Goal: Task Accomplishment & Management: Use online tool/utility

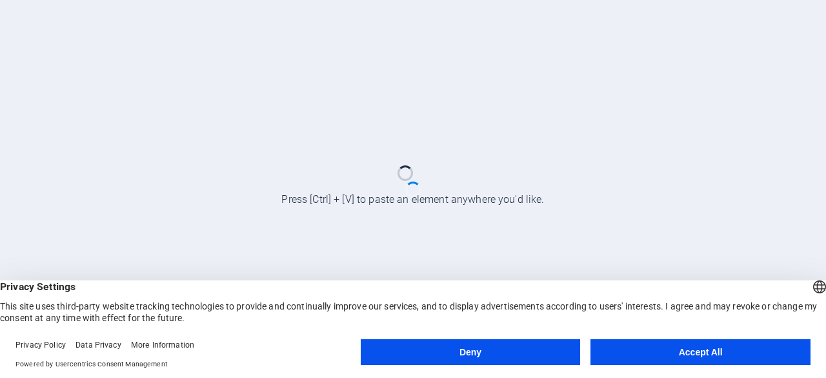
click at [678, 360] on button "Accept All" at bounding box center [701, 352] width 220 height 26
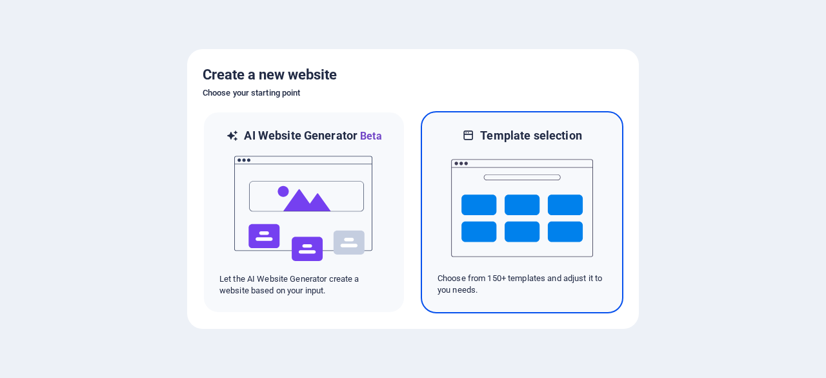
click at [550, 205] on img at bounding box center [522, 207] width 142 height 129
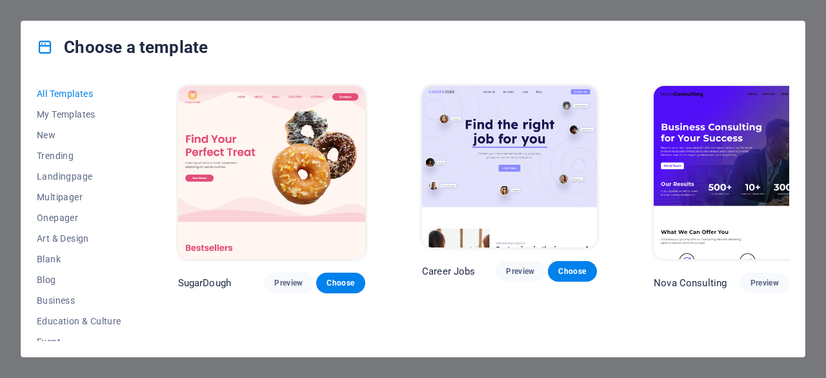
click at [737, 37] on div "Choose a template" at bounding box center [413, 47] width 784 height 52
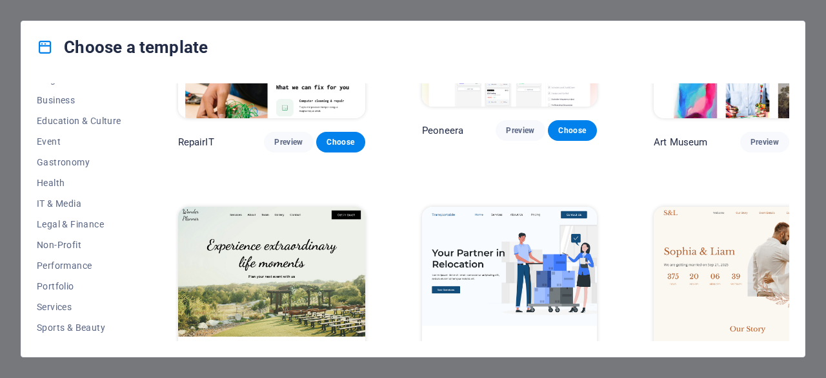
scroll to position [258, 0]
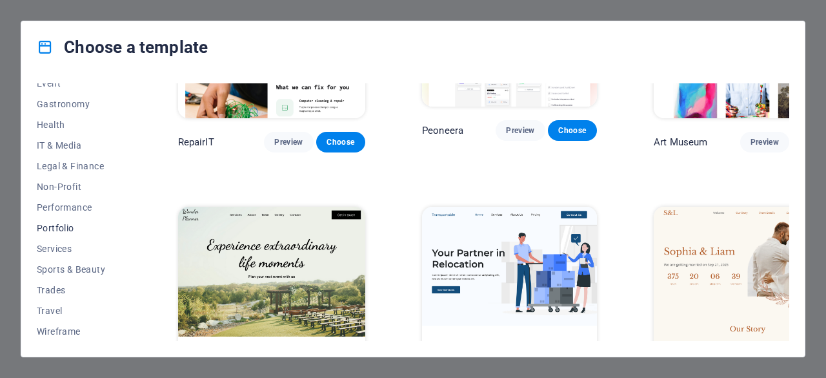
click at [61, 229] on span "Portfolio" at bounding box center [79, 228] width 85 height 10
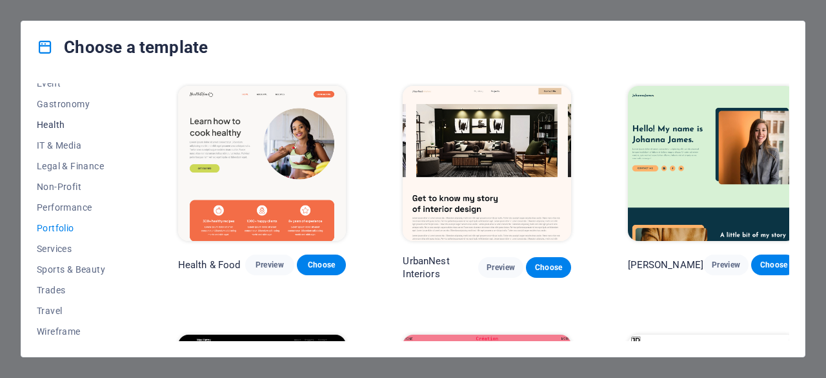
scroll to position [0, 0]
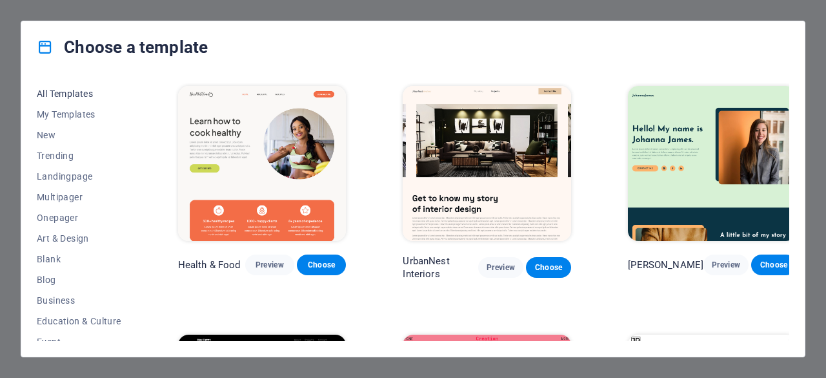
click at [62, 92] on span "All Templates" at bounding box center [79, 93] width 85 height 10
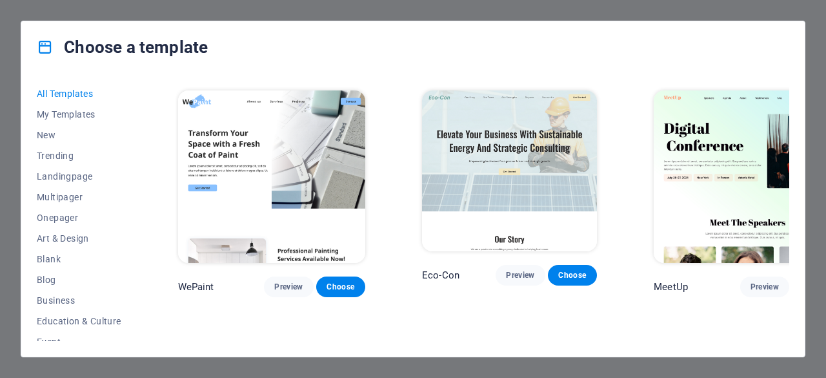
scroll to position [780, 0]
click at [59, 114] on span "My Templates" at bounding box center [79, 114] width 85 height 10
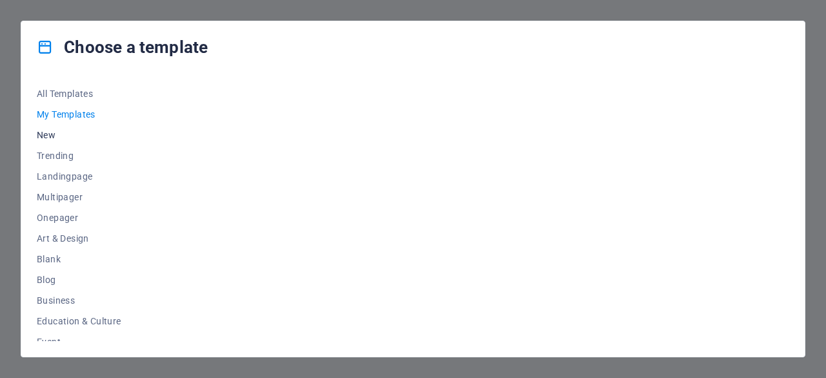
click at [60, 138] on span "New" at bounding box center [79, 135] width 85 height 10
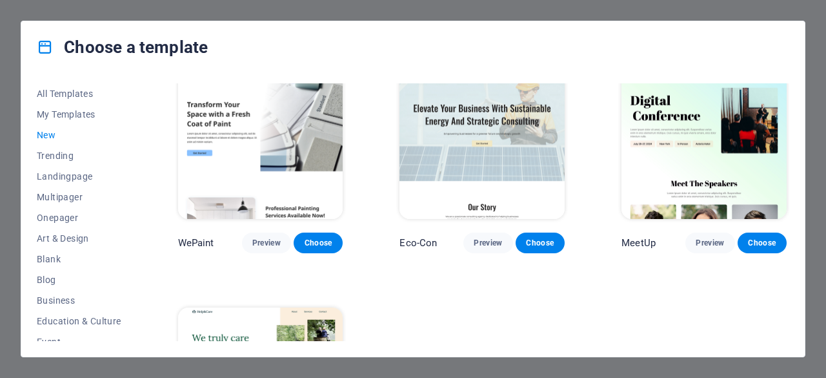
scroll to position [762, 0]
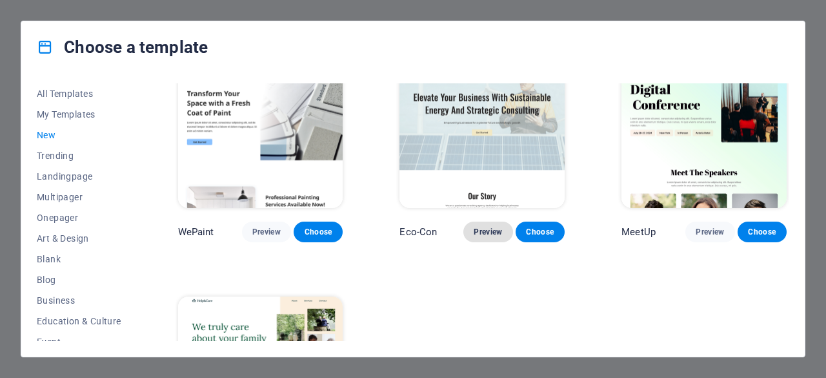
click at [478, 229] on span "Preview" at bounding box center [488, 232] width 28 height 10
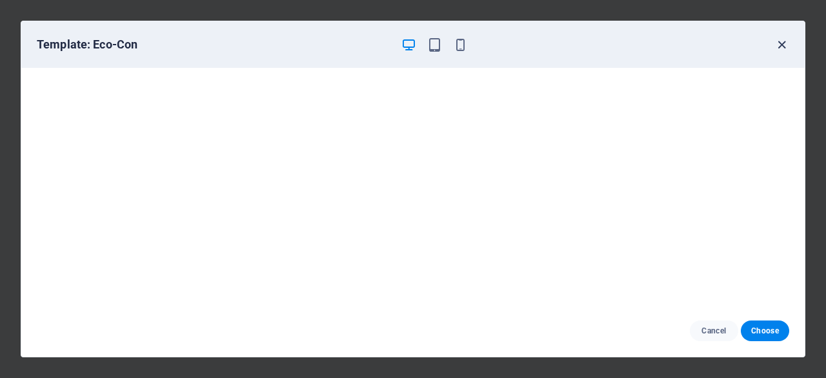
click at [783, 43] on icon "button" at bounding box center [782, 44] width 15 height 15
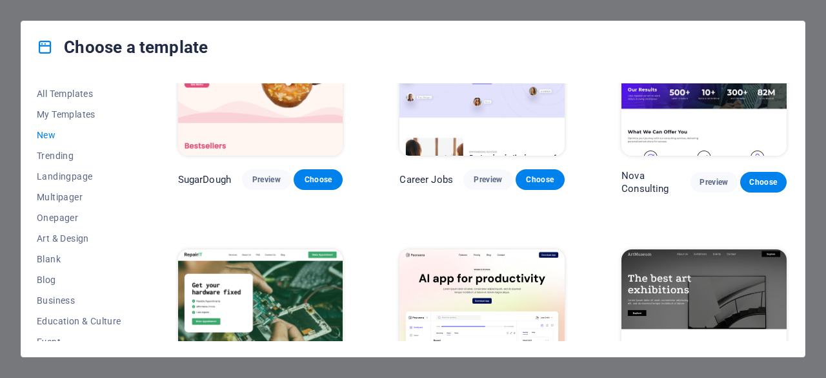
scroll to position [0, 0]
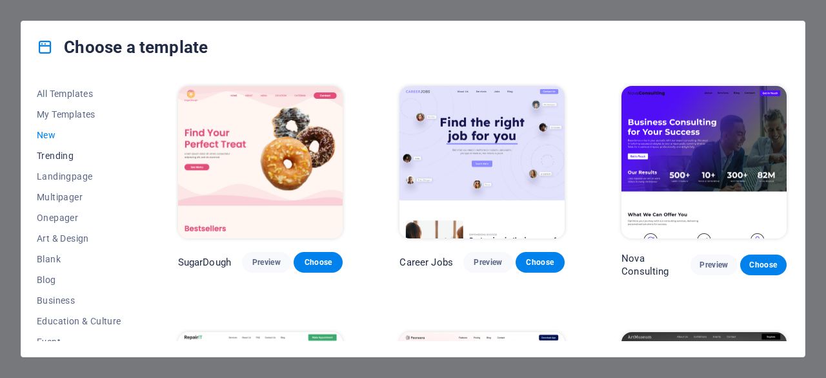
click at [67, 153] on span "Trending" at bounding box center [79, 155] width 85 height 10
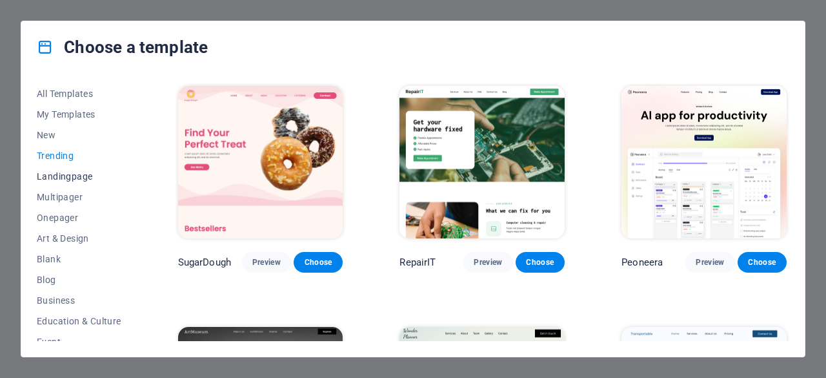
click at [72, 172] on span "Landingpage" at bounding box center [79, 176] width 85 height 10
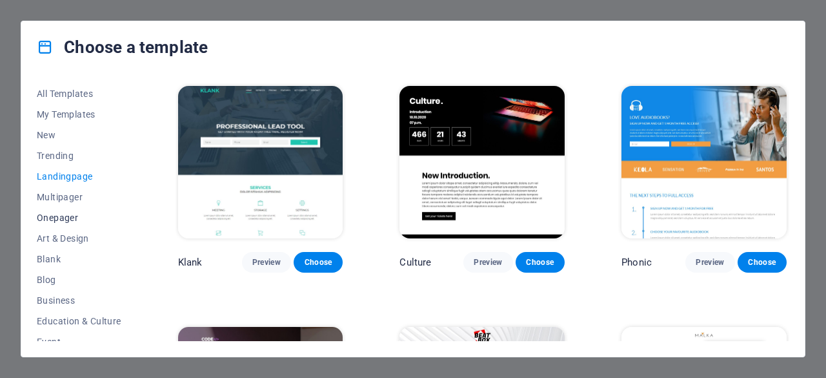
click at [74, 212] on span "Onepager" at bounding box center [79, 217] width 85 height 10
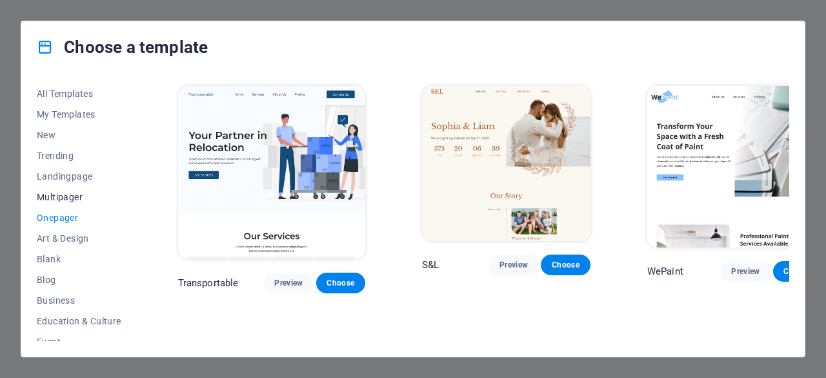
click at [65, 192] on span "Multipager" at bounding box center [79, 197] width 85 height 10
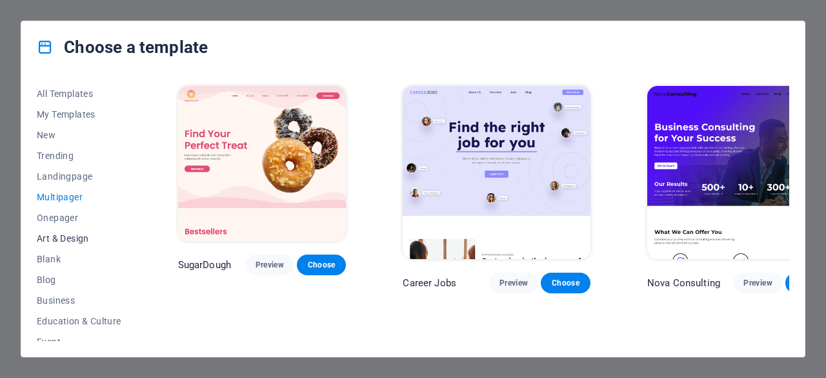
click at [63, 240] on span "Art & Design" at bounding box center [79, 238] width 85 height 10
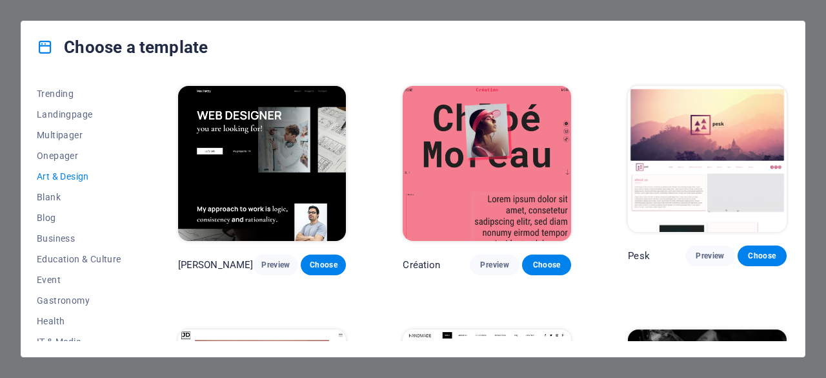
scroll to position [72, 0]
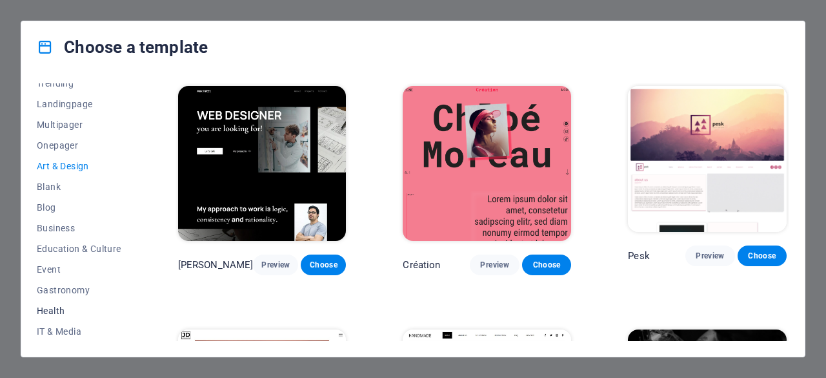
click at [67, 316] on button "Health" at bounding box center [79, 310] width 85 height 21
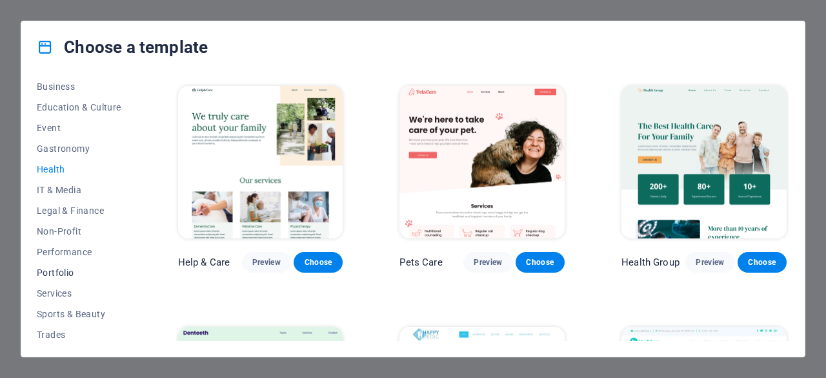
scroll to position [214, 0]
click at [66, 269] on span "Portfolio" at bounding box center [79, 272] width 85 height 10
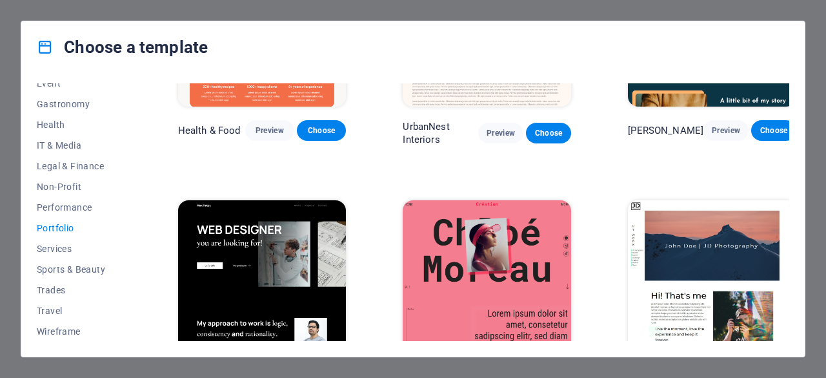
scroll to position [0, 0]
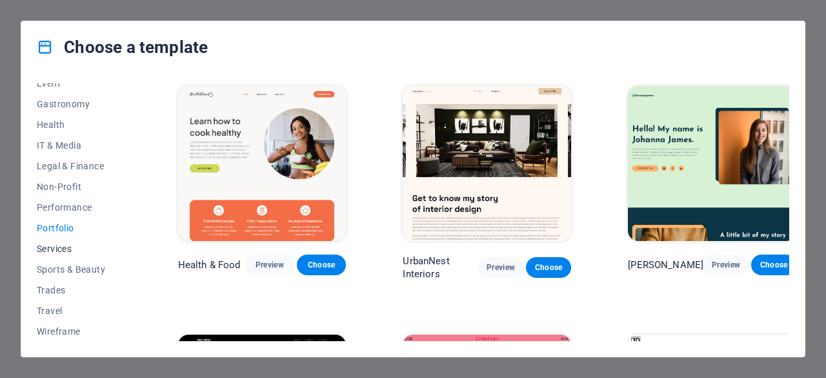
click at [68, 245] on span "Services" at bounding box center [79, 248] width 85 height 10
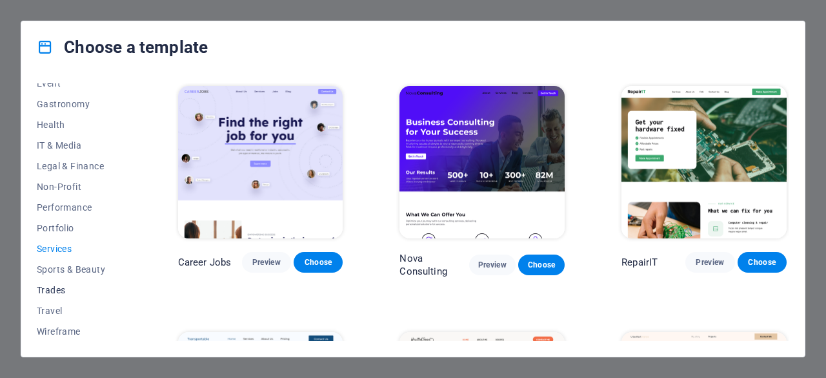
click at [44, 292] on span "Trades" at bounding box center [79, 290] width 85 height 10
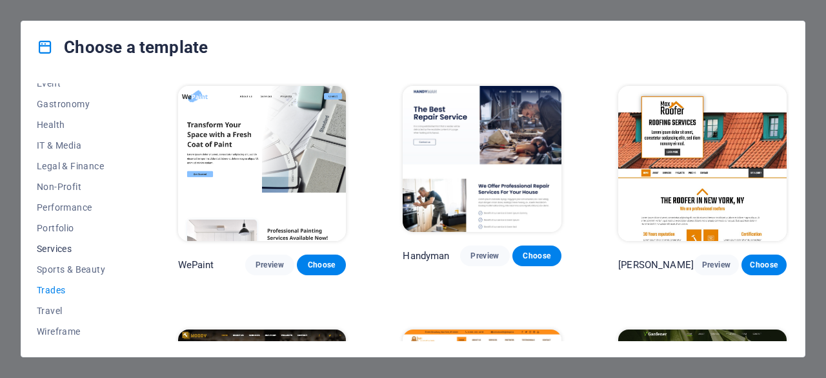
click at [81, 258] on button "Services" at bounding box center [79, 248] width 85 height 21
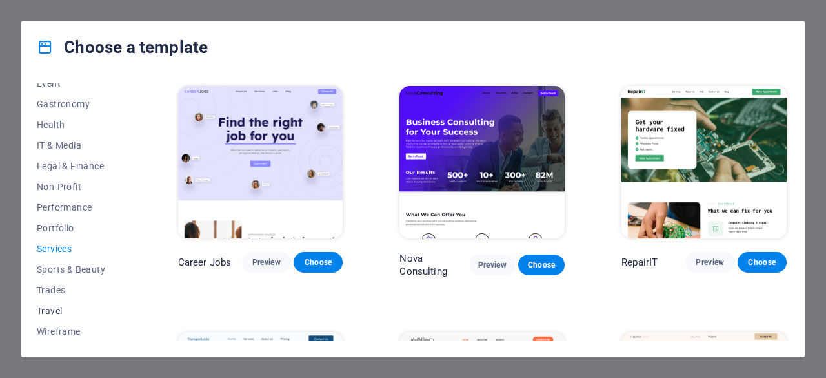
click at [59, 309] on span "Travel" at bounding box center [79, 310] width 85 height 10
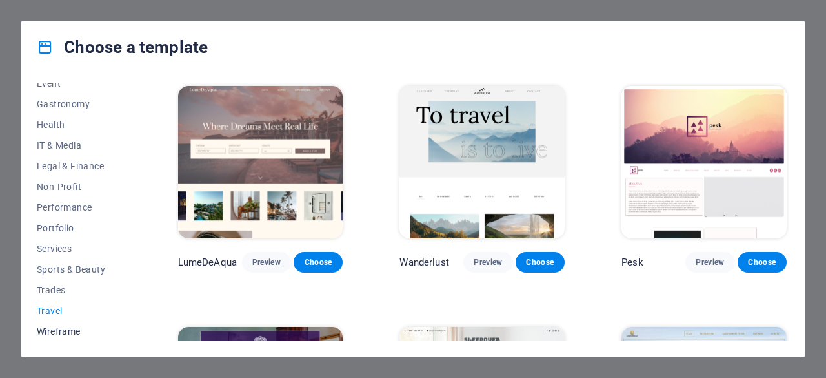
click at [74, 335] on span "Wireframe" at bounding box center [79, 331] width 85 height 10
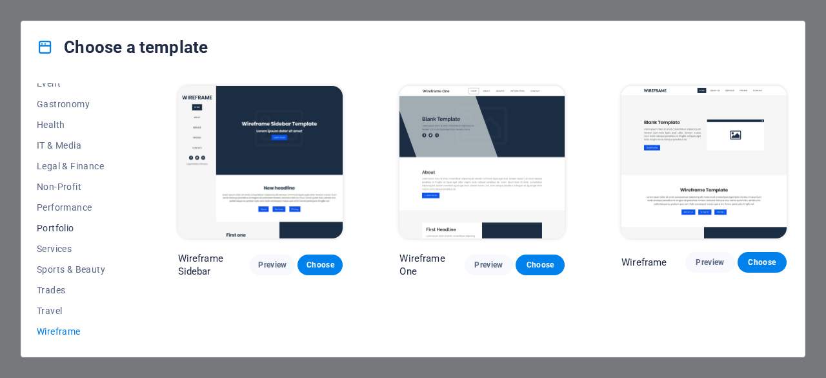
click at [68, 230] on span "Portfolio" at bounding box center [79, 228] width 85 height 10
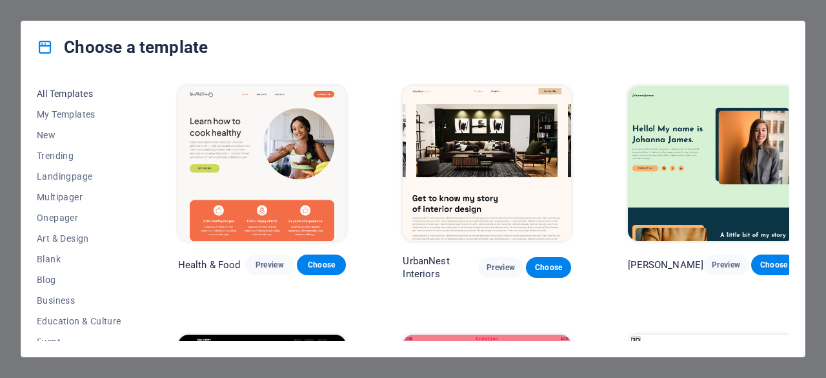
click at [50, 90] on span "All Templates" at bounding box center [79, 93] width 85 height 10
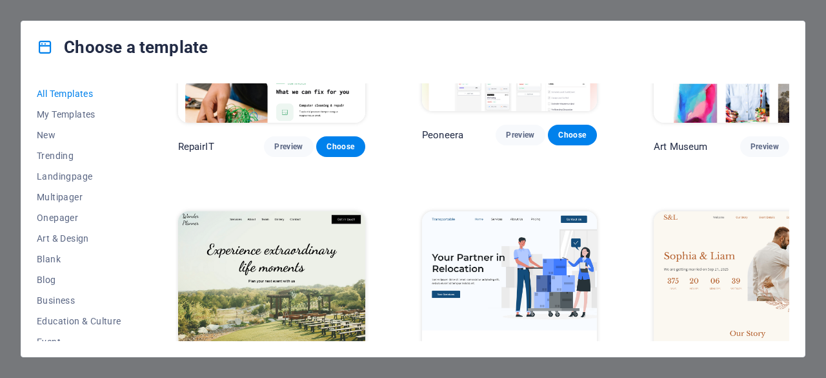
scroll to position [398, 0]
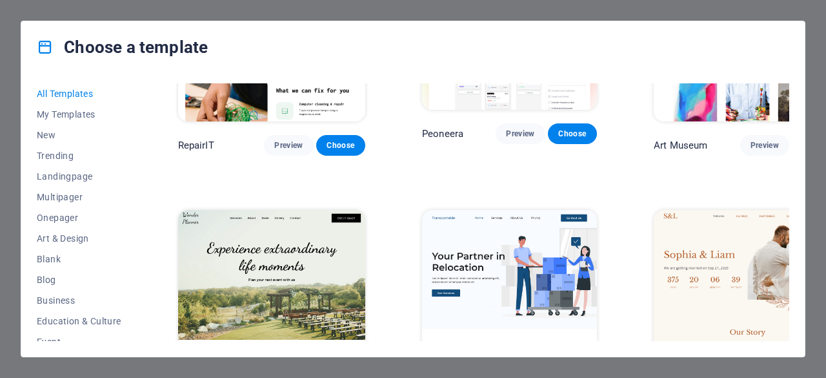
click at [327, 250] on img at bounding box center [271, 296] width 187 height 173
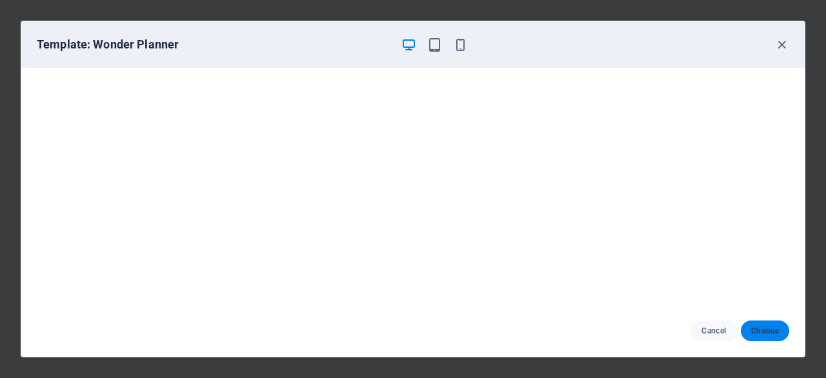
click at [761, 329] on span "Choose" at bounding box center [765, 330] width 28 height 10
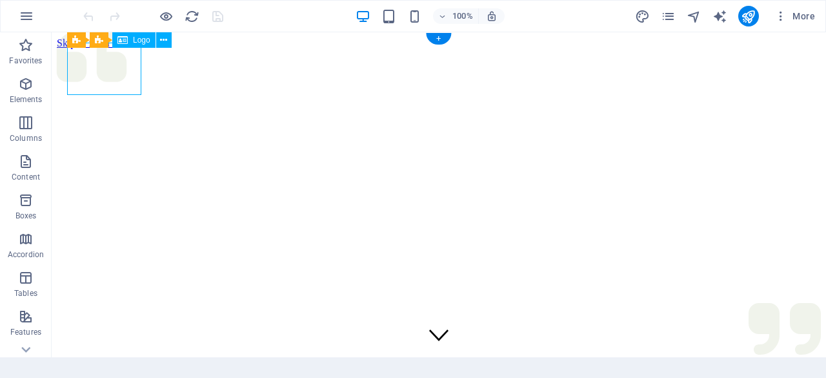
select select "px"
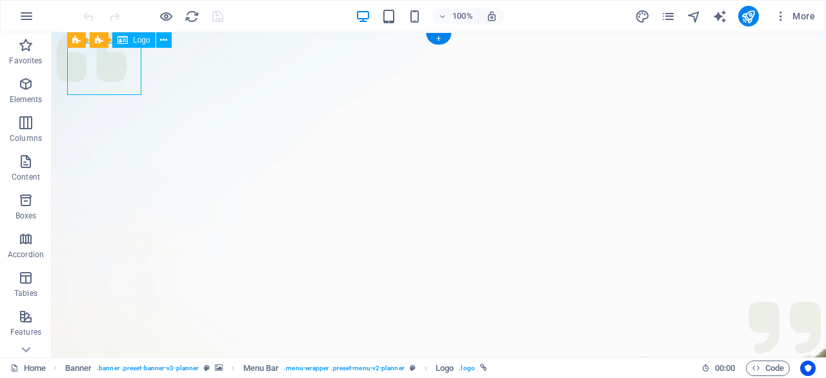
select select "px"
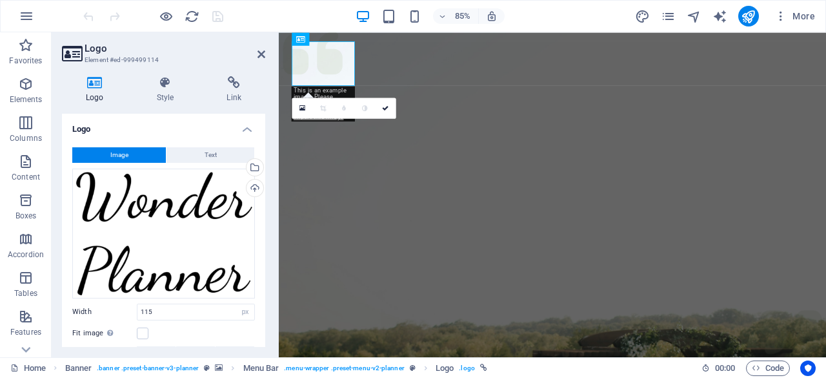
click at [97, 61] on h3 "Element #ed-999499114" at bounding box center [162, 60] width 155 height 12
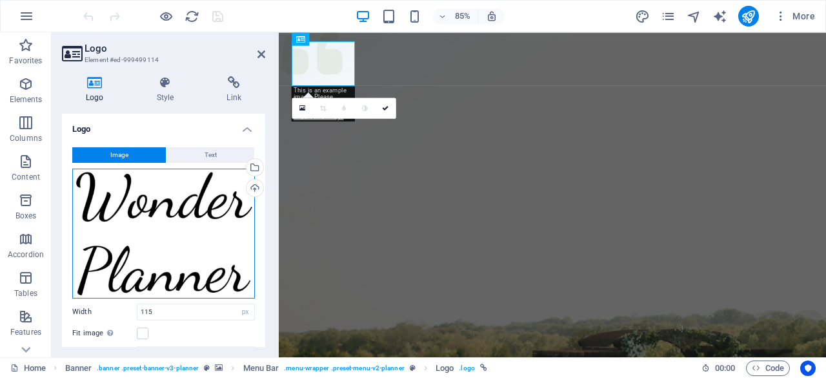
click at [169, 198] on div "Drag files here, click to choose files or select files from Files or our free s…" at bounding box center [163, 233] width 183 height 130
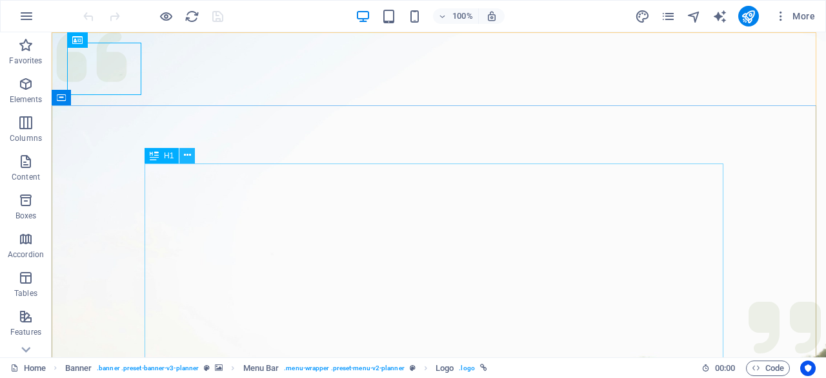
click at [182, 158] on button at bounding box center [186, 155] width 15 height 15
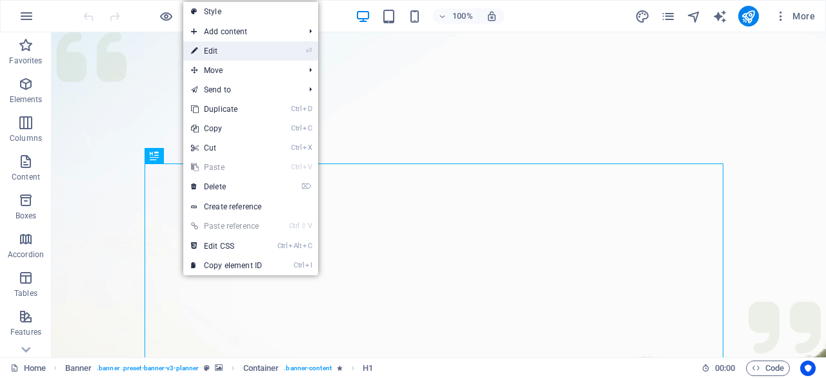
click at [218, 56] on link "⏎ Edit" at bounding box center [226, 50] width 86 height 19
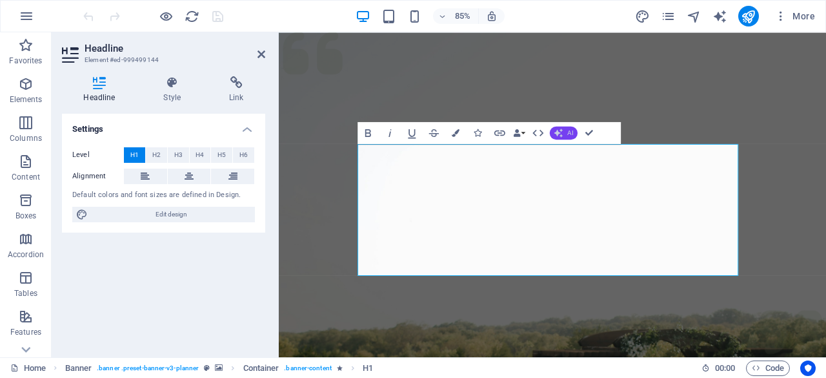
click at [563, 126] on button "AI" at bounding box center [564, 132] width 28 height 13
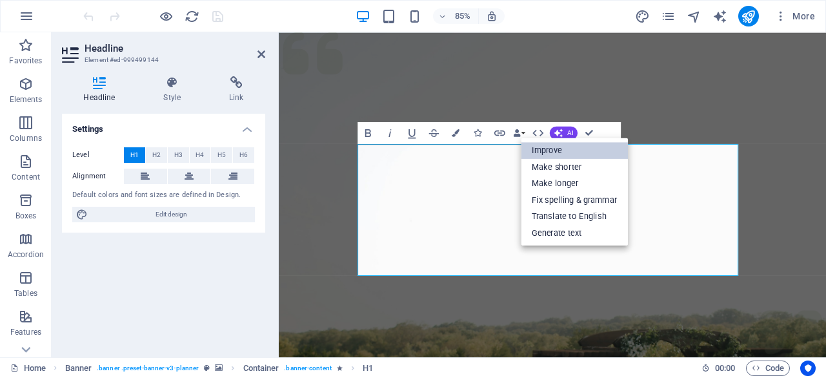
click at [566, 147] on link "Improve" at bounding box center [574, 150] width 107 height 17
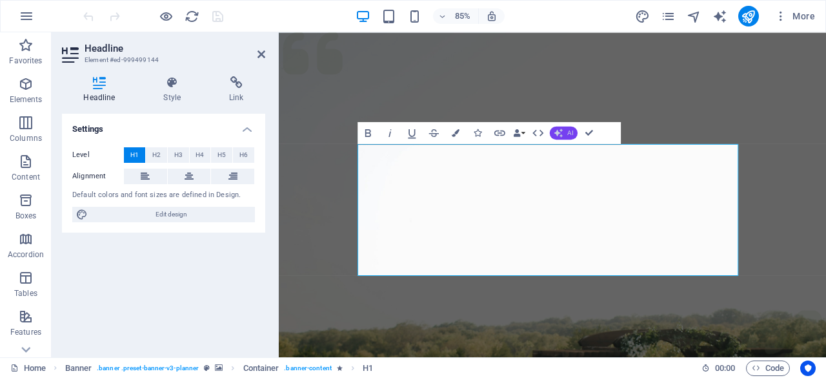
click at [566, 131] on button "AI" at bounding box center [564, 132] width 28 height 13
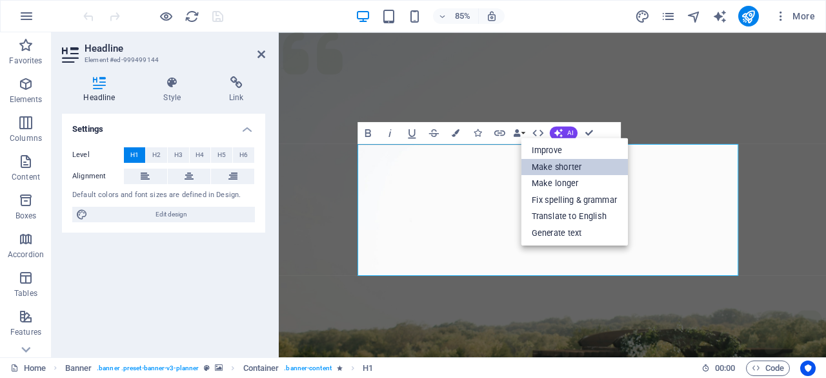
click at [556, 170] on link "Make shorter" at bounding box center [574, 167] width 107 height 17
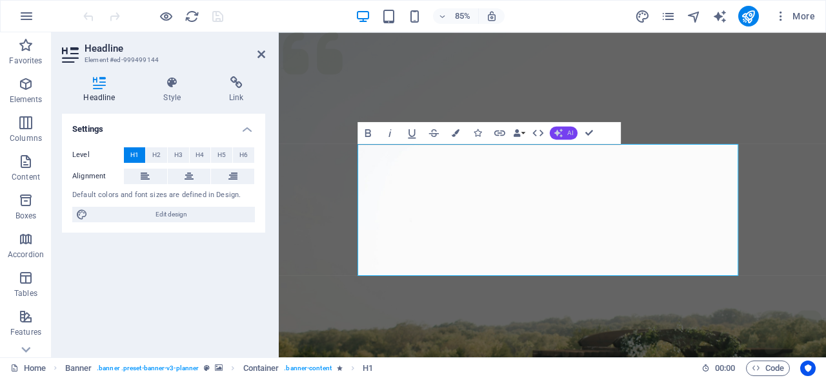
click at [568, 135] on span "AI" at bounding box center [570, 132] width 6 height 6
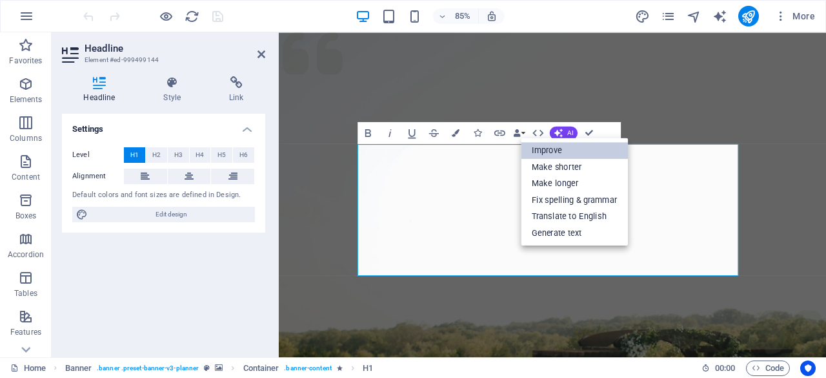
click at [554, 145] on link "Improve" at bounding box center [574, 150] width 107 height 17
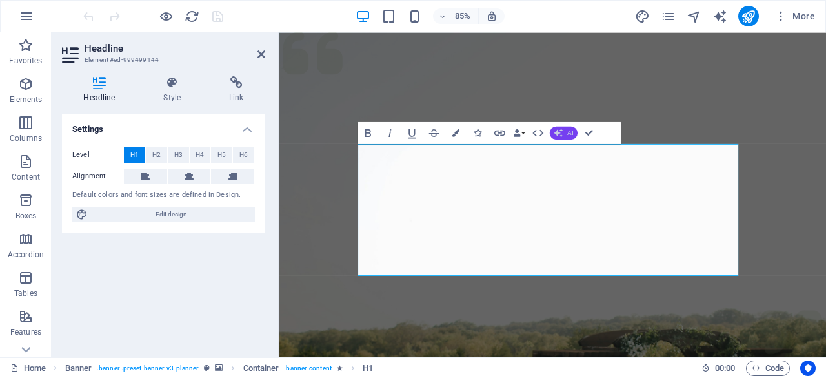
click at [565, 128] on button "AI" at bounding box center [564, 132] width 28 height 13
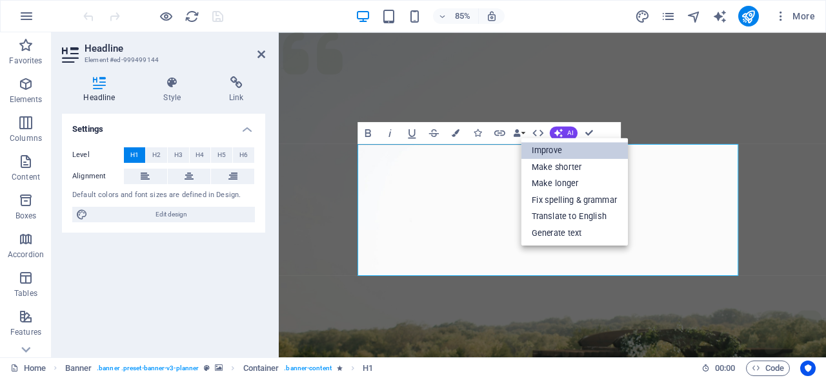
click at [553, 153] on link "Improve" at bounding box center [574, 150] width 107 height 17
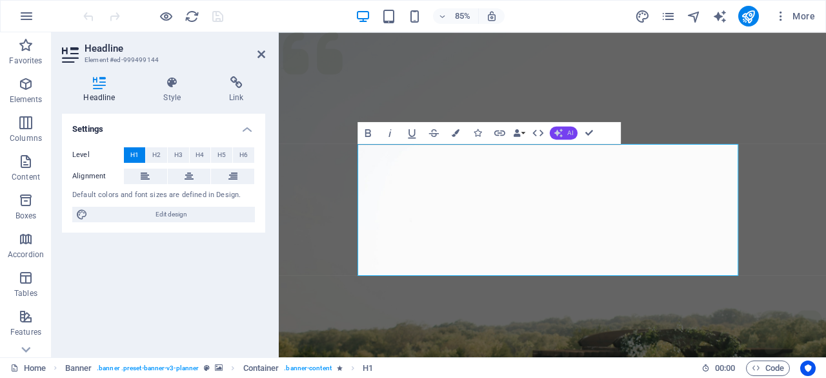
click at [560, 132] on icon "button" at bounding box center [558, 132] width 9 height 9
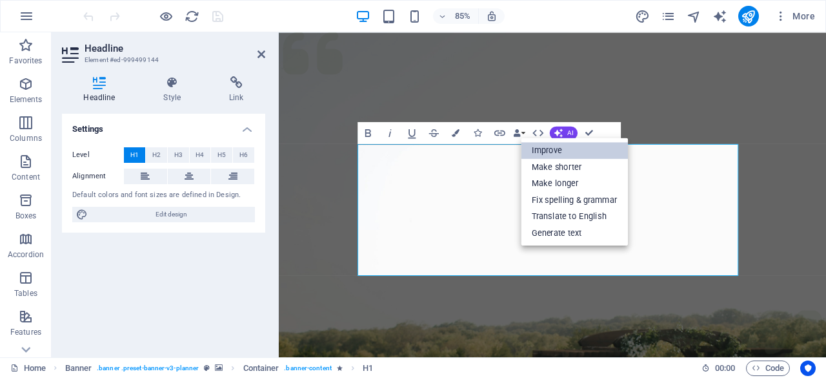
click at [568, 147] on link "Improve" at bounding box center [574, 150] width 107 height 17
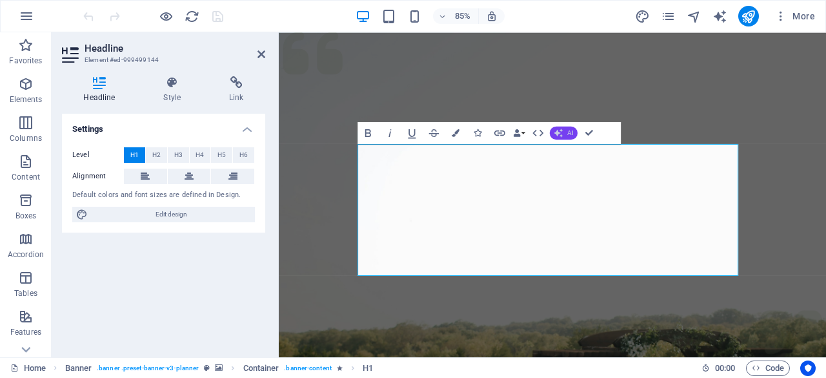
click at [575, 135] on button "AI" at bounding box center [564, 132] width 28 height 13
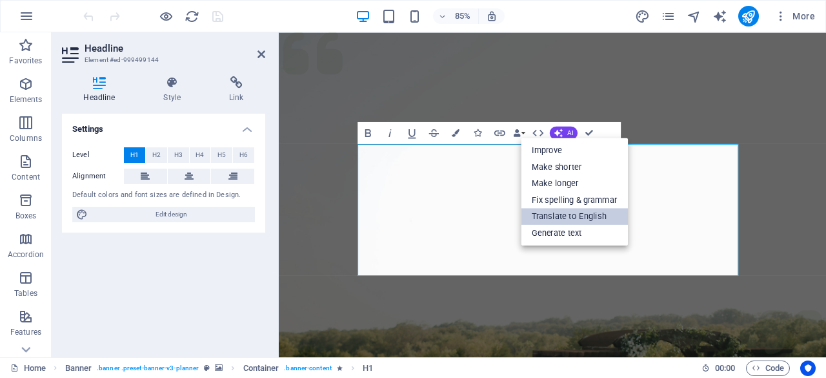
click at [599, 219] on link "Translate to English" at bounding box center [574, 216] width 107 height 17
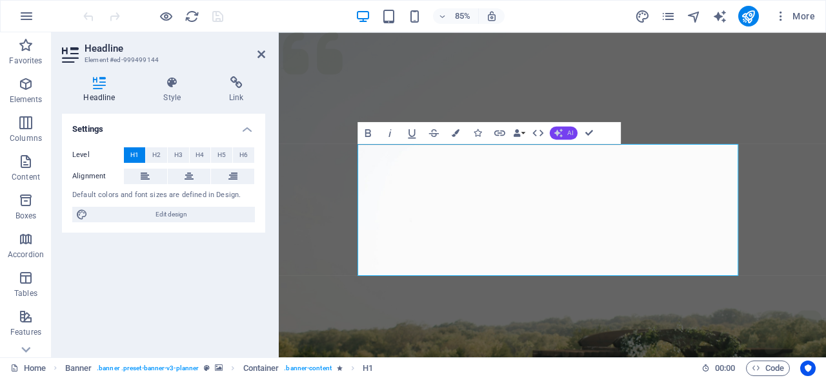
click at [569, 127] on button "AI" at bounding box center [564, 132] width 28 height 13
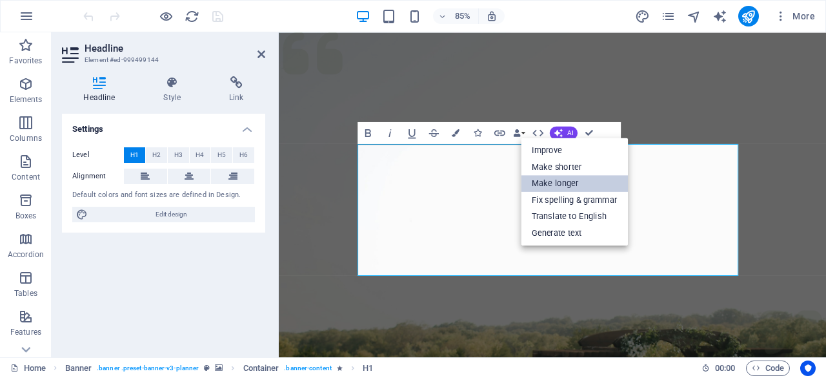
click at [555, 184] on link "Make longer" at bounding box center [574, 183] width 107 height 17
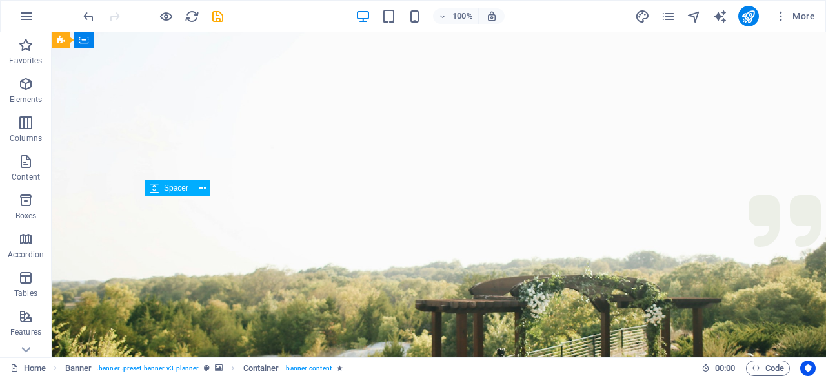
scroll to position [199, 0]
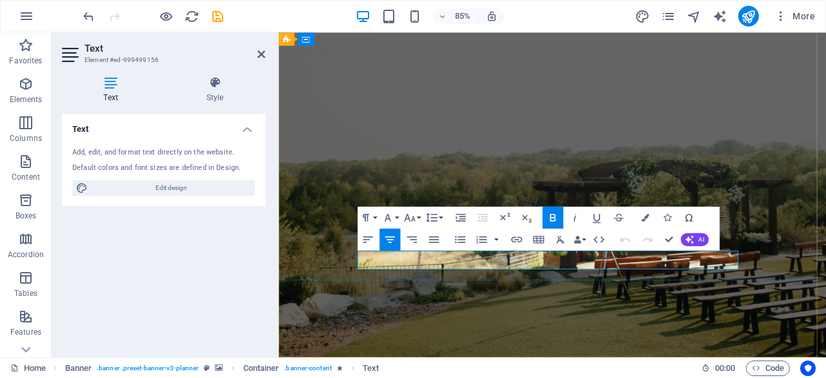
drag, startPoint x: 604, startPoint y: 299, endPoint x: 717, endPoint y: 305, distance: 113.1
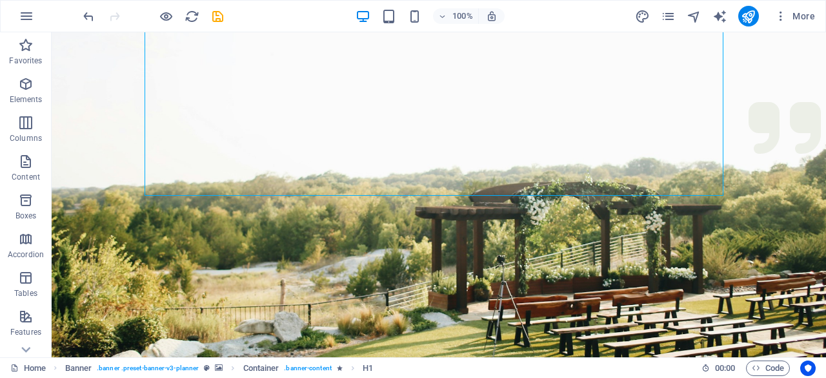
scroll to position [0, 0]
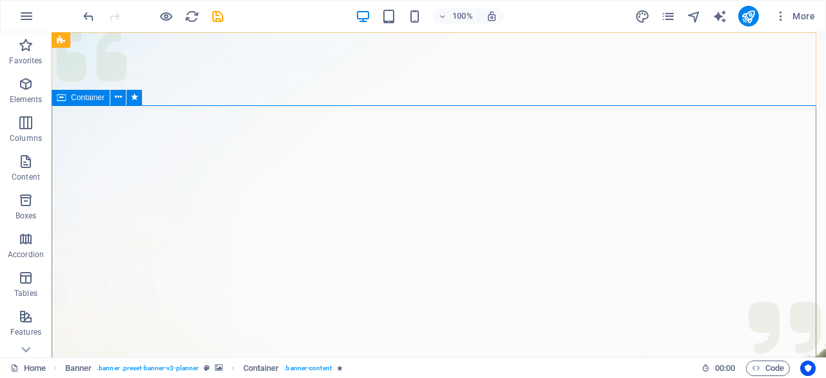
click at [63, 99] on icon at bounding box center [61, 97] width 9 height 15
click at [115, 96] on icon at bounding box center [118, 97] width 7 height 14
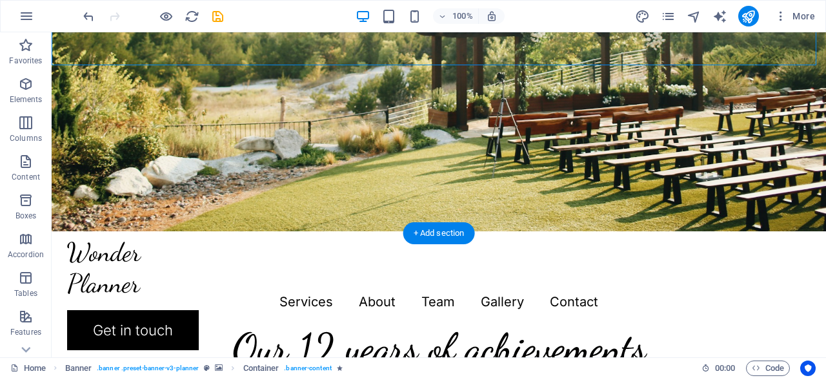
scroll to position [389, 0]
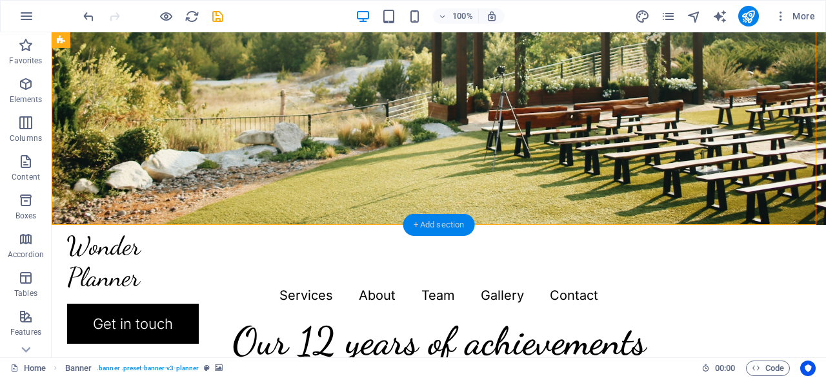
click at [435, 219] on div "+ Add section" at bounding box center [439, 225] width 72 height 22
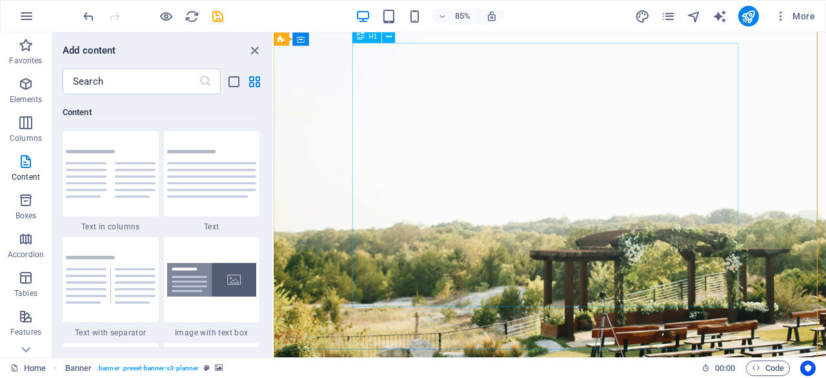
scroll to position [0, 0]
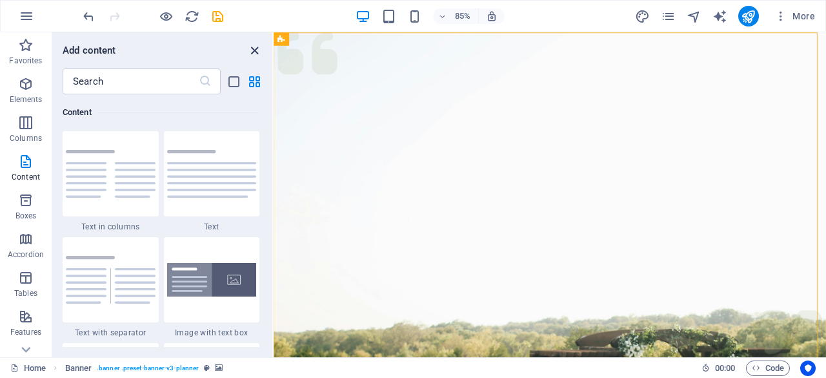
click at [256, 54] on icon "close panel" at bounding box center [254, 50] width 15 height 15
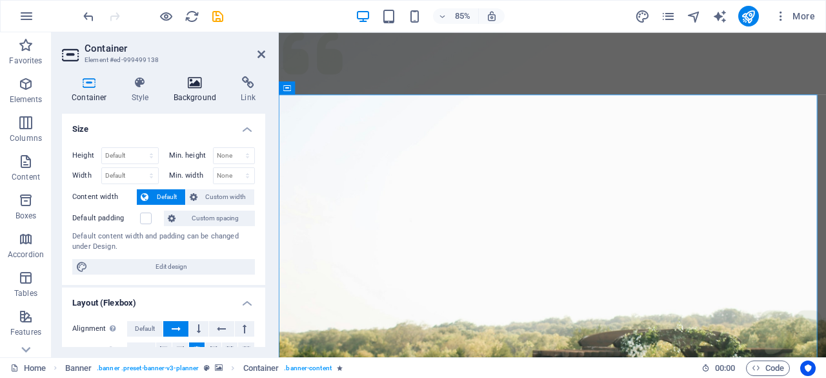
click at [202, 85] on icon at bounding box center [195, 82] width 63 height 13
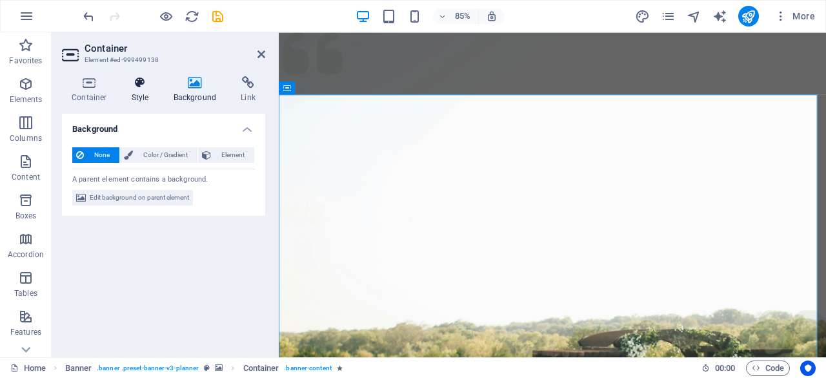
click at [149, 86] on icon at bounding box center [140, 82] width 37 height 13
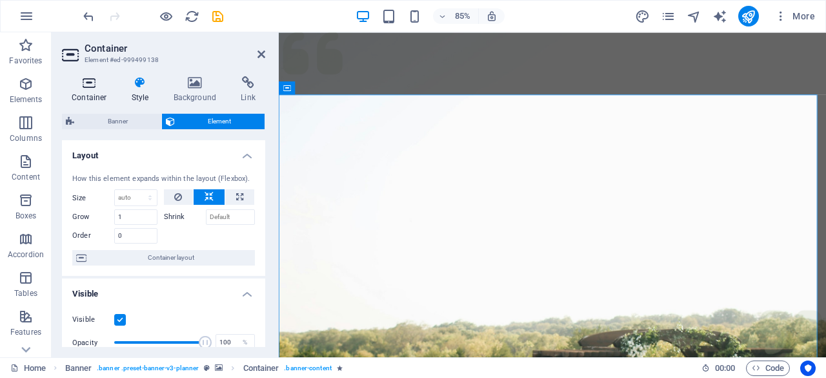
click at [101, 83] on icon at bounding box center [89, 82] width 55 height 13
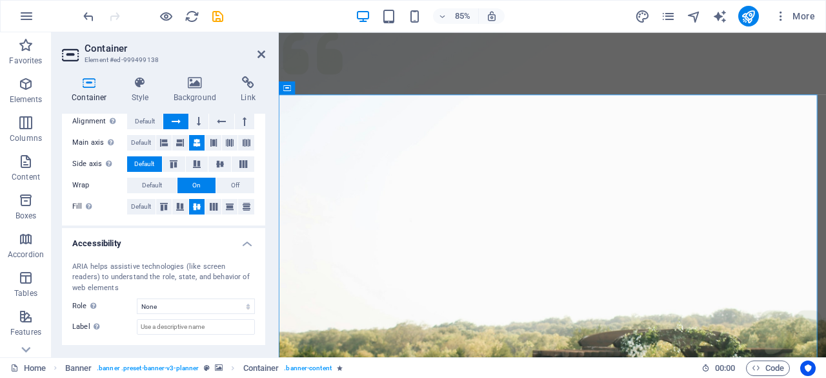
scroll to position [266, 0]
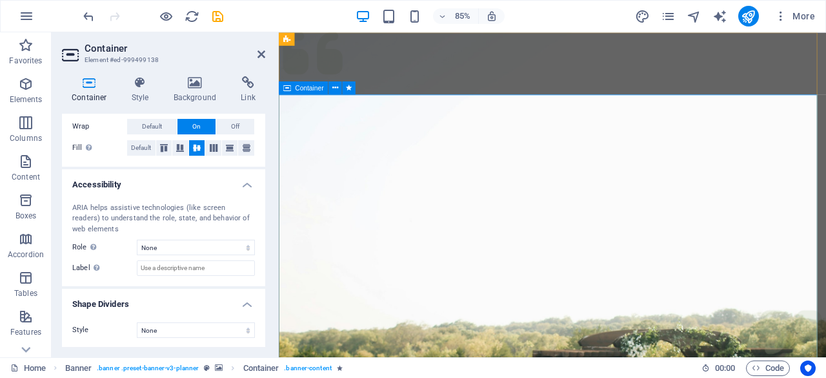
click at [269, 53] on aside "Container Element #ed-999499138 Container Style Background Link Size Height Def…" at bounding box center [165, 194] width 227 height 325
click at [261, 49] on icon at bounding box center [262, 54] width 8 height 10
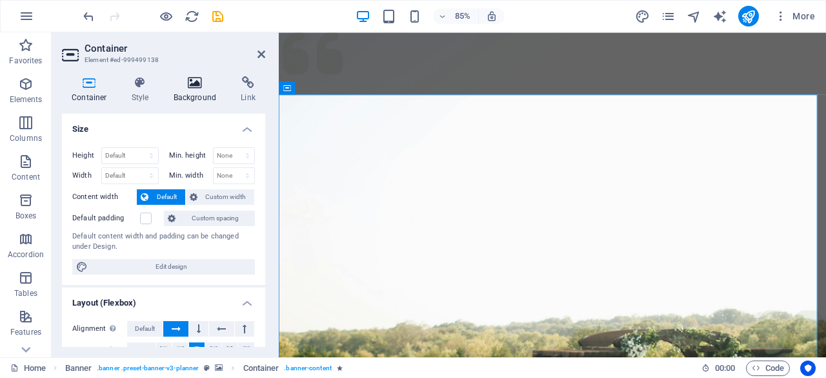
click at [186, 83] on icon at bounding box center [195, 82] width 63 height 13
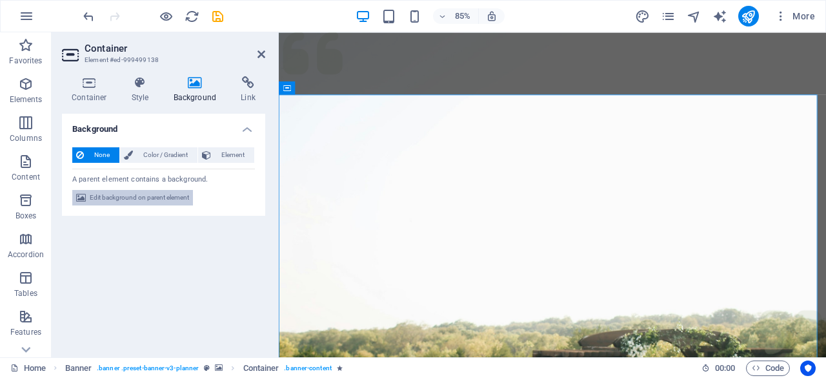
click at [136, 201] on span "Edit background on parent element" at bounding box center [139, 197] width 99 height 15
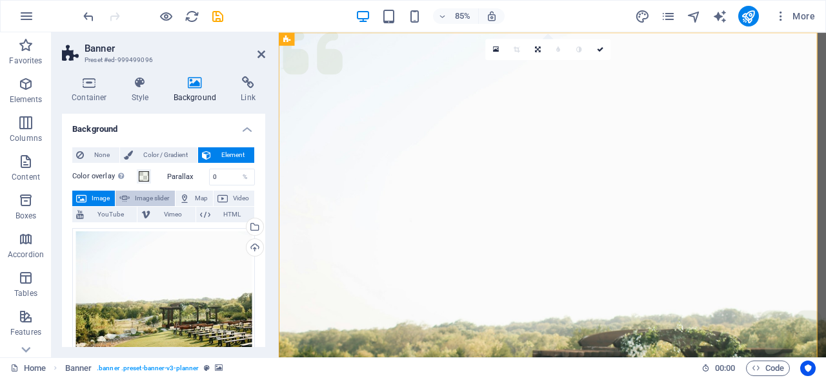
click at [149, 196] on span "Image slider" at bounding box center [152, 197] width 37 height 15
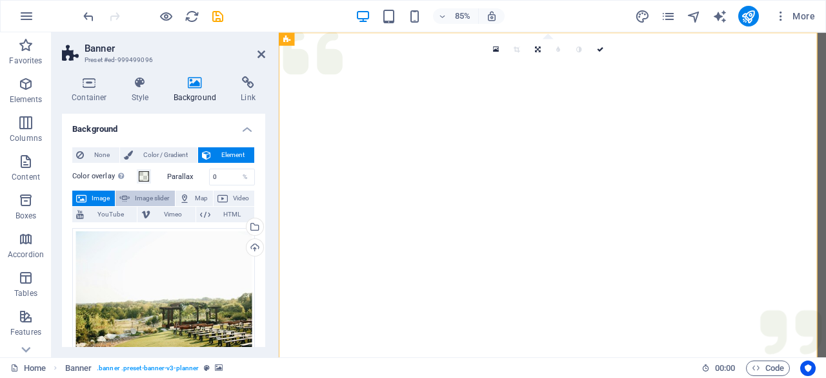
select select "ms"
select select "s"
select select "progressive"
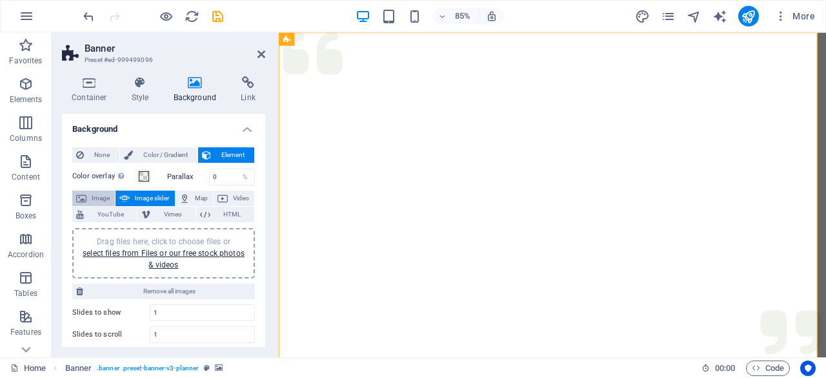
click at [108, 196] on span "Image" at bounding box center [100, 197] width 21 height 15
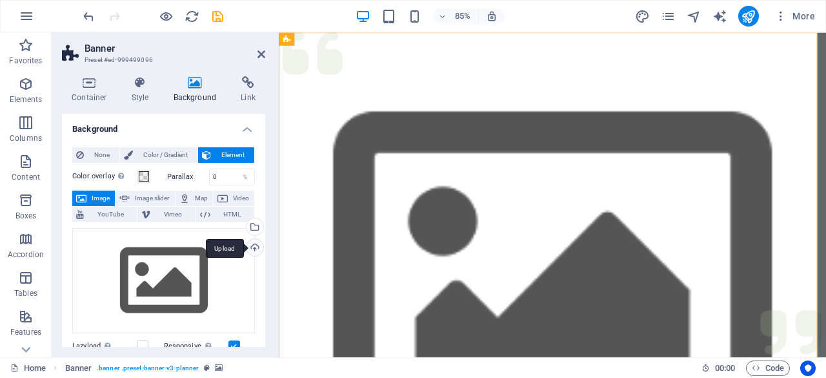
click at [252, 246] on div "Upload" at bounding box center [253, 248] width 19 height 19
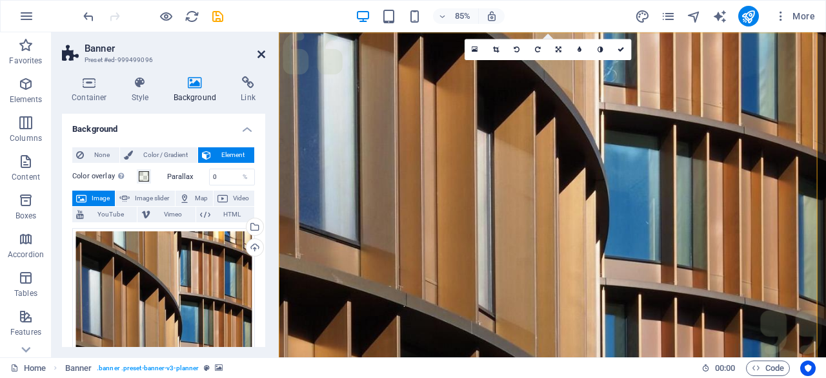
click at [262, 53] on icon at bounding box center [262, 54] width 8 height 10
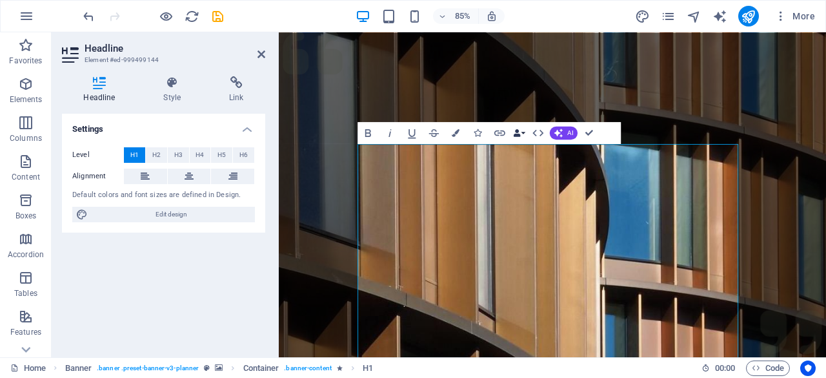
click at [524, 136] on button "Data Bindings" at bounding box center [518, 132] width 15 height 22
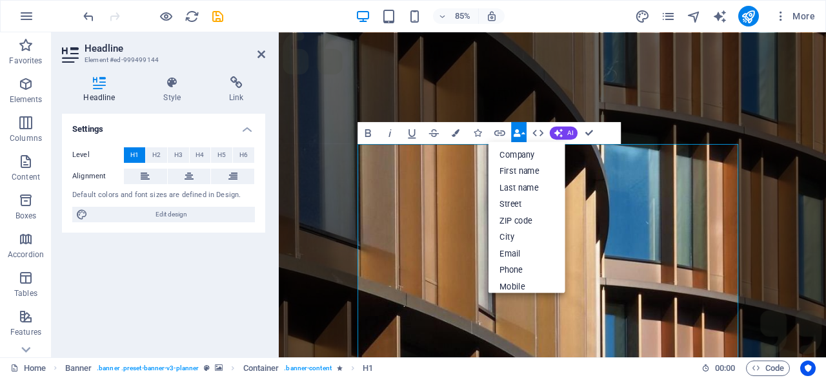
click at [524, 136] on button "Data Bindings" at bounding box center [518, 132] width 15 height 22
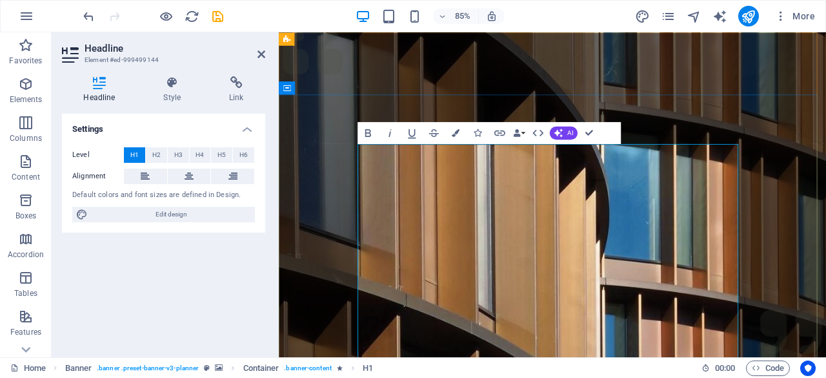
click at [160, 218] on span "Edit design" at bounding box center [171, 214] width 159 height 15
select select "px"
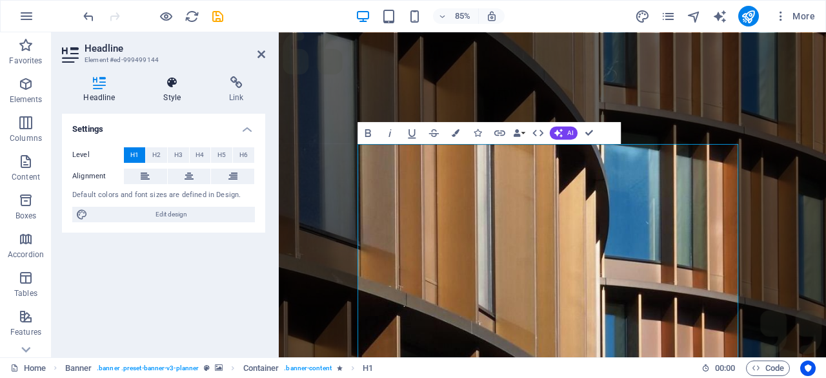
select select "300"
select select "px"
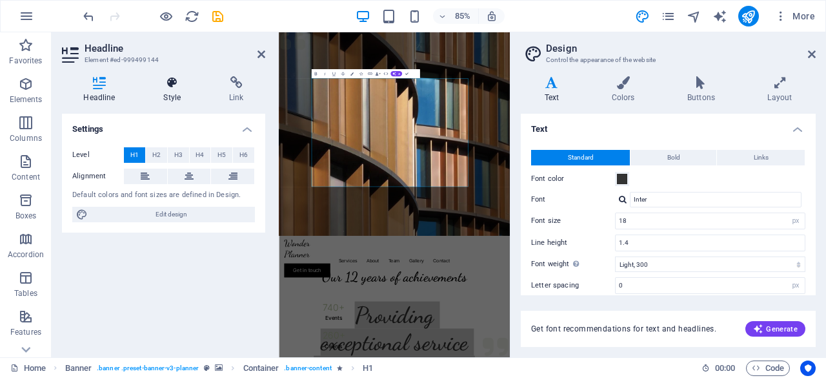
click at [173, 86] on icon at bounding box center [172, 82] width 61 height 13
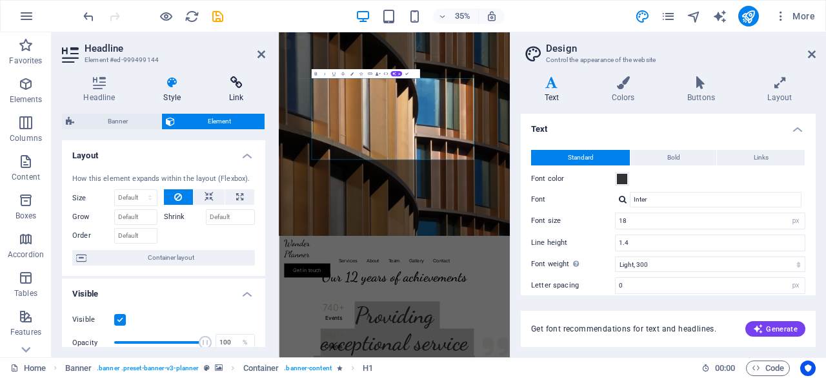
click at [226, 87] on icon at bounding box center [236, 82] width 57 height 13
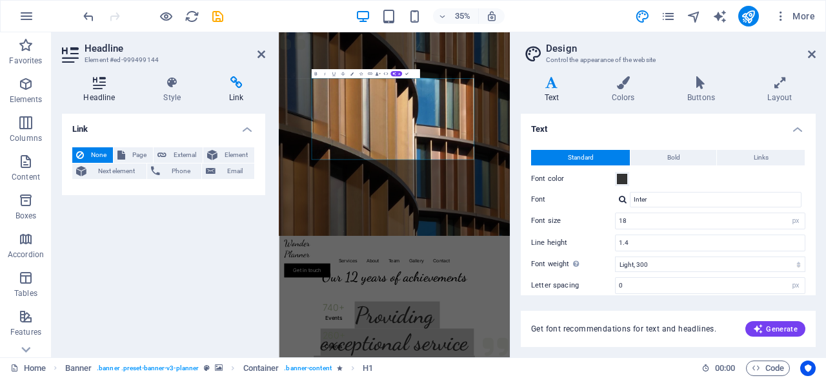
click at [103, 86] on icon at bounding box center [99, 82] width 75 height 13
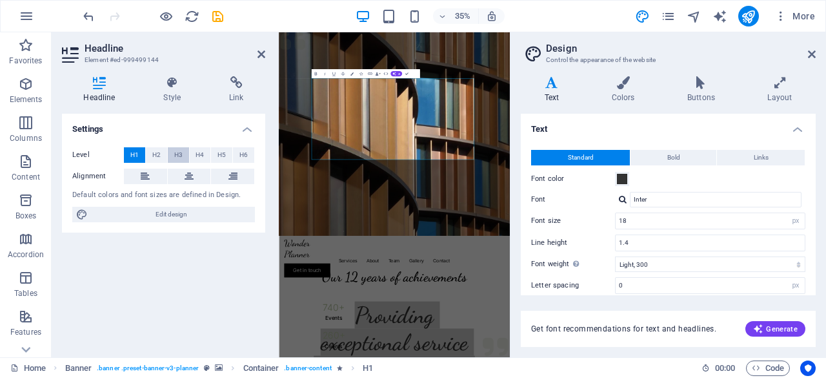
click at [182, 158] on button "H3" at bounding box center [178, 154] width 21 height 15
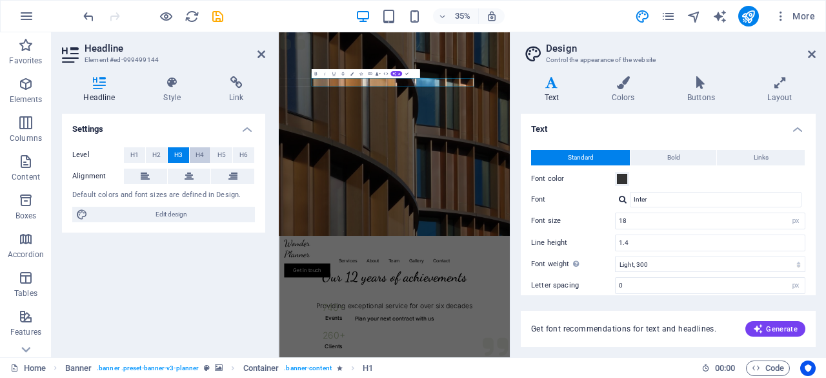
click at [208, 157] on button "H4" at bounding box center [200, 154] width 21 height 15
click at [238, 157] on button "H6" at bounding box center [243, 154] width 21 height 15
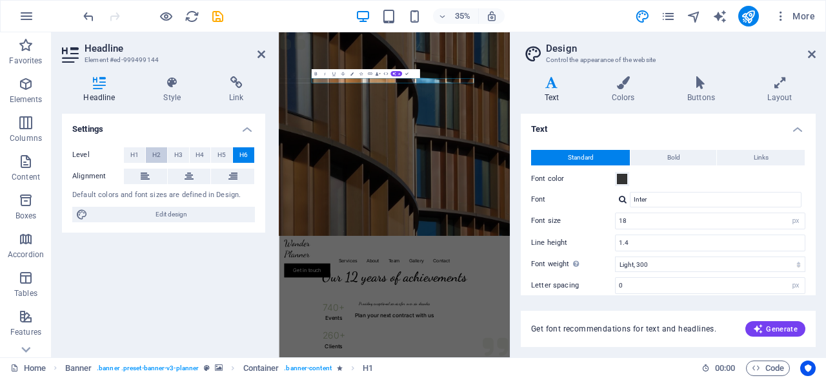
click at [160, 159] on span "H2" at bounding box center [156, 154] width 8 height 15
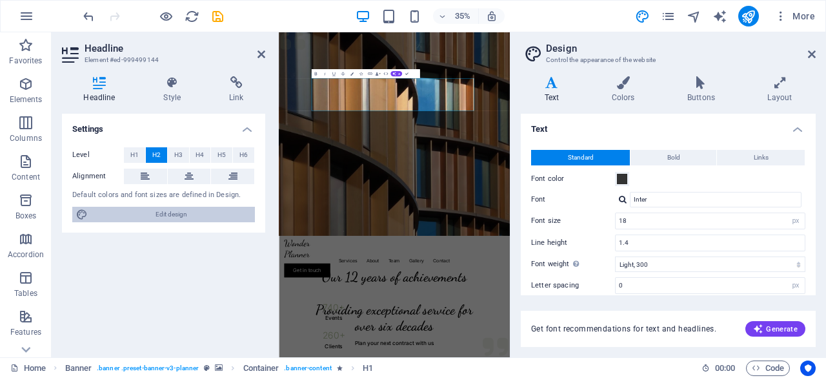
click at [132, 215] on span "Edit design" at bounding box center [171, 214] width 159 height 15
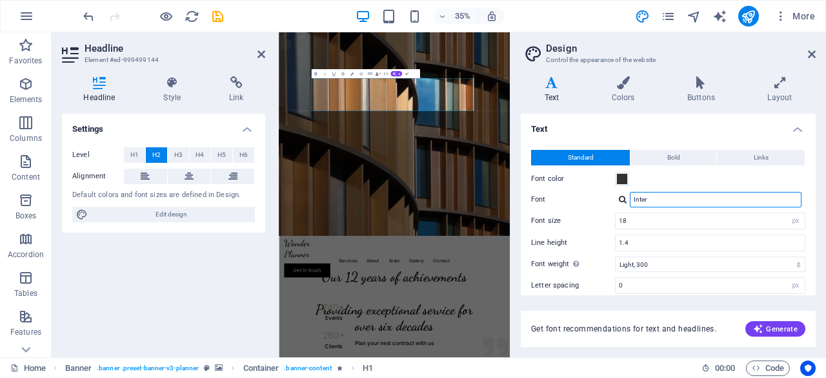
click at [653, 198] on input "Inter" at bounding box center [716, 199] width 172 height 15
click at [623, 198] on div at bounding box center [623, 199] width 8 height 8
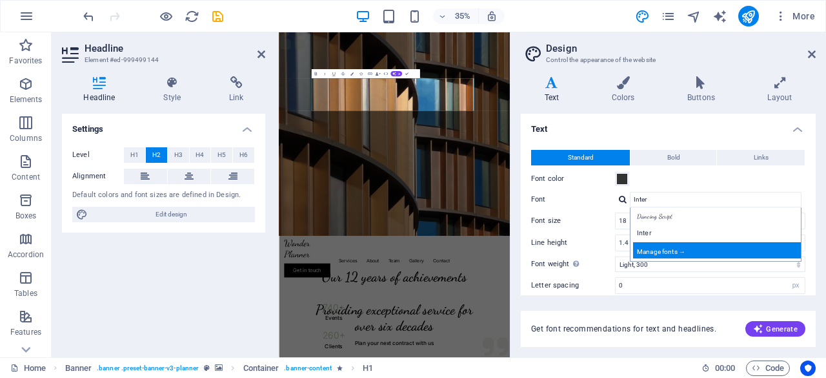
click at [664, 247] on div "Manage fonts →" at bounding box center [718, 250] width 170 height 16
select select "popularity"
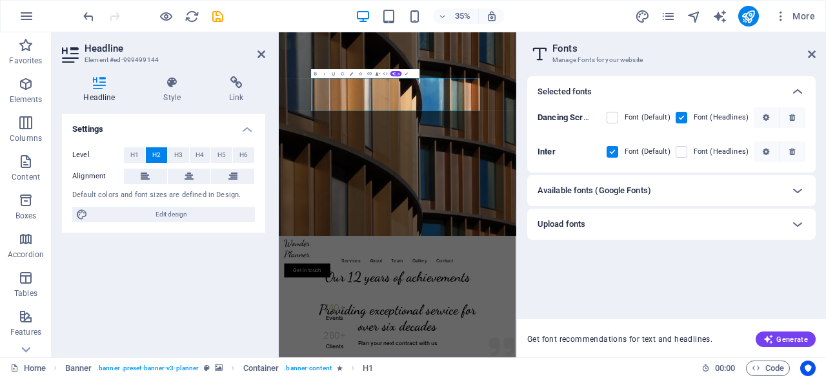
click at [656, 191] on div "Available fonts (Google Fonts)" at bounding box center [660, 190] width 245 height 15
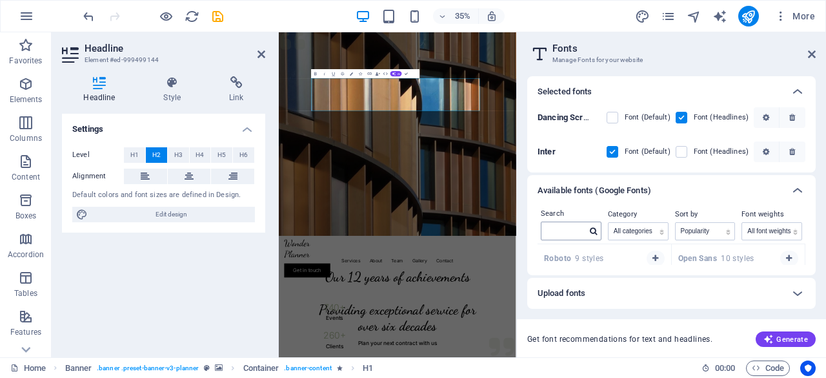
click at [591, 230] on icon at bounding box center [593, 231] width 7 height 8
click at [572, 224] on input "text" at bounding box center [564, 230] width 45 height 17
click at [656, 258] on icon "button" at bounding box center [656, 258] width 6 height 8
click at [656, 258] on icon "button" at bounding box center [656, 260] width 6 height 8
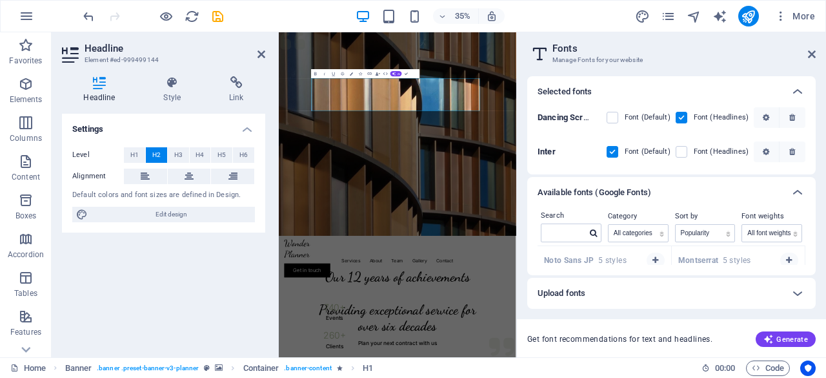
click at [786, 258] on icon "button" at bounding box center [789, 260] width 6 height 8
click at [656, 356] on icon "button" at bounding box center [656, 360] width 6 height 8
click at [786, 356] on icon "button" at bounding box center [789, 360] width 6 height 8
click at [588, 236] on div at bounding box center [594, 233] width 14 height 12
click at [635, 236] on select "All categories serif display monospace sans-serif handwriting" at bounding box center [638, 233] width 59 height 17
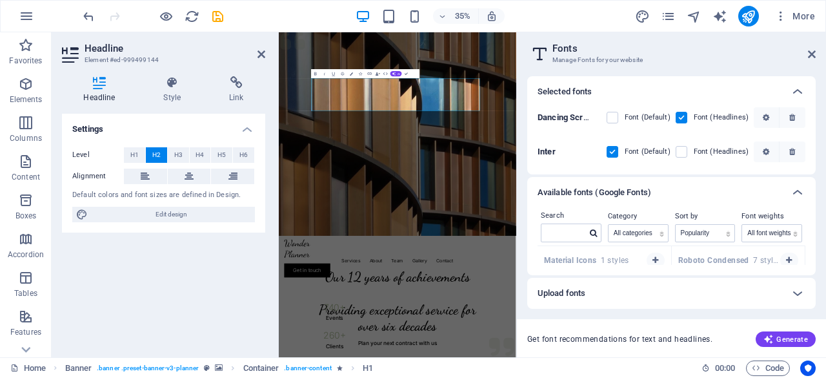
click at [598, 180] on div "Available fonts (Google Fonts)" at bounding box center [671, 192] width 289 height 31
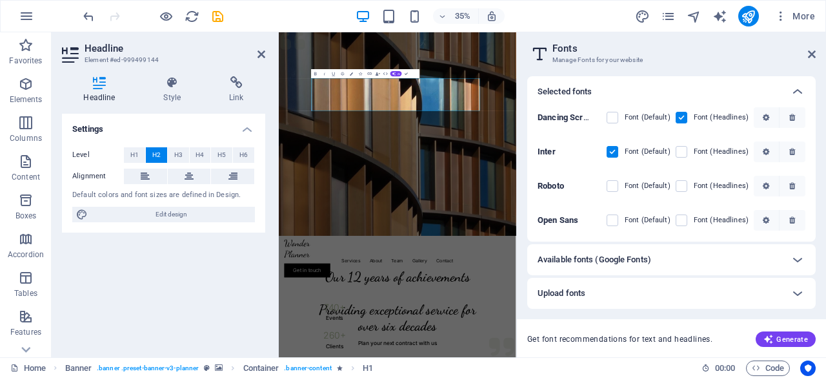
click at [565, 234] on div "Open Sans Font (Default) Font (Headlines)" at bounding box center [672, 220] width 268 height 34
click at [609, 261] on h6 "Available fonts (Google Fonts)" at bounding box center [595, 259] width 114 height 15
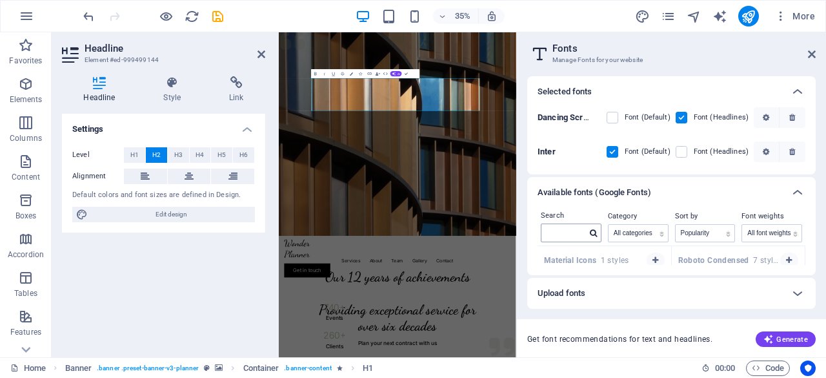
click at [598, 232] on div at bounding box center [594, 233] width 14 height 12
click at [573, 229] on input "text" at bounding box center [564, 232] width 45 height 17
click at [684, 153] on label at bounding box center [682, 152] width 12 height 12
click at [0, 0] on input "checkbox" at bounding box center [0, 0] width 0 height 0
click at [680, 119] on label at bounding box center [682, 118] width 12 height 12
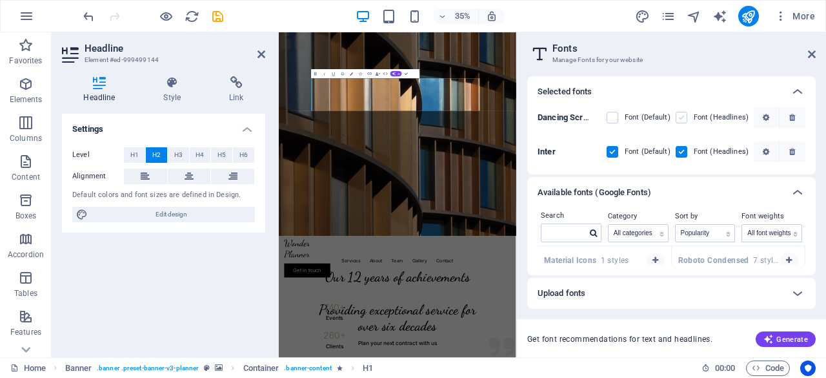
click at [0, 0] on Script "checkbox" at bounding box center [0, 0] width 0 height 0
click at [591, 232] on icon at bounding box center [593, 233] width 7 height 8
click at [575, 230] on input "text" at bounding box center [564, 232] width 45 height 17
type input "a"
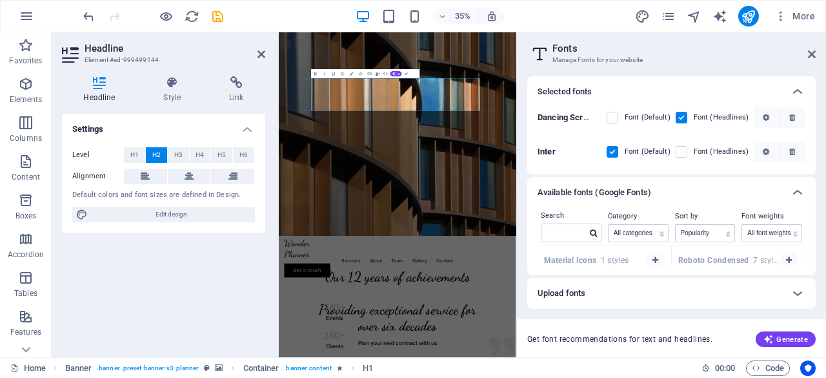
click at [733, 261] on strong "Roboto Condensed" at bounding box center [715, 260] width 75 height 9
click at [581, 232] on input "text" at bounding box center [564, 232] width 45 height 17
type input "t"
type input "robo"
click at [594, 252] on div "Roboto Condensed 7 styles" at bounding box center [605, 258] width 134 height 25
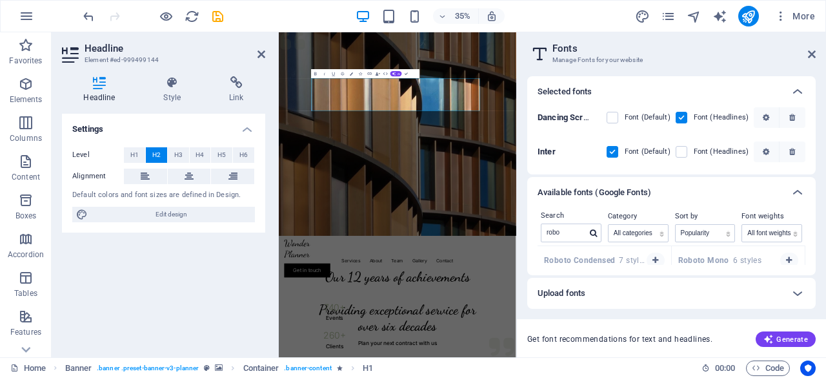
click at [594, 252] on div "Roboto Condensed 7 styles" at bounding box center [605, 258] width 134 height 25
click at [764, 368] on span "Code" at bounding box center [768, 367] width 32 height 15
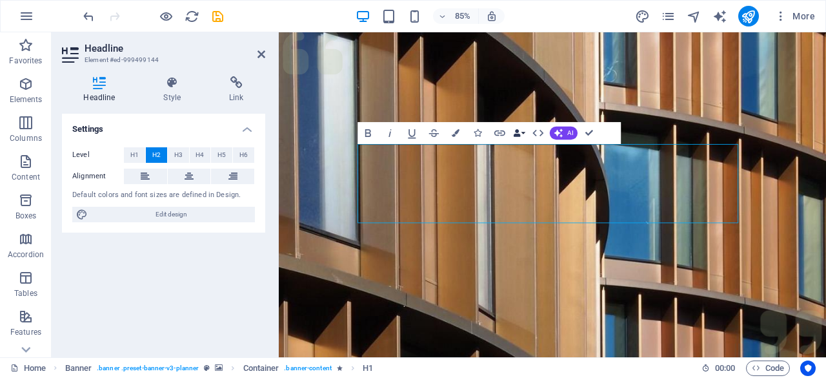
click at [516, 130] on icon "button" at bounding box center [517, 132] width 8 height 8
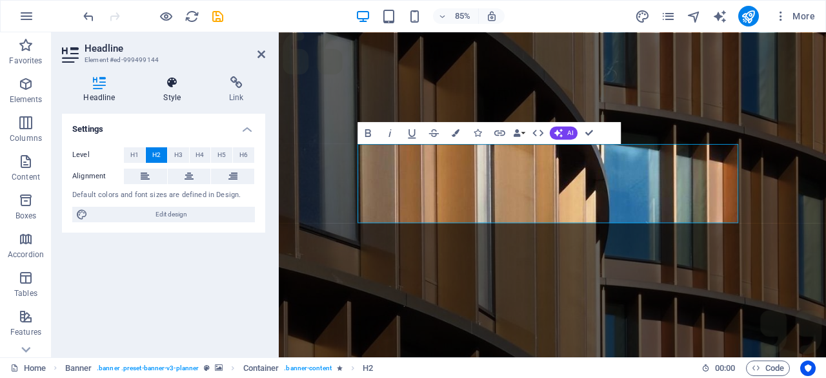
click at [174, 94] on h4 "Style" at bounding box center [175, 89] width 66 height 27
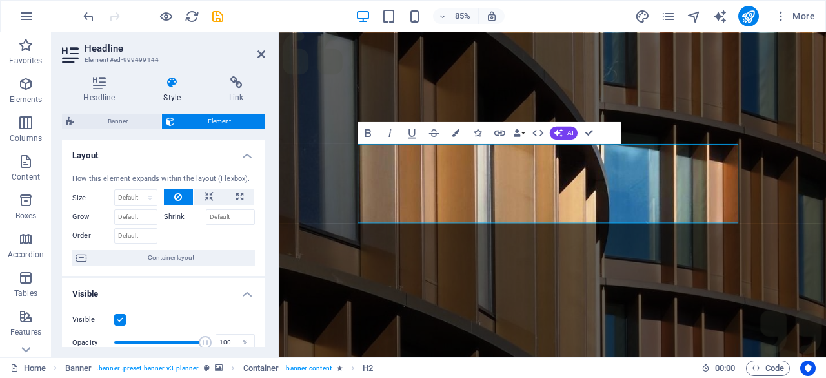
click at [174, 94] on h4 "Style" at bounding box center [175, 89] width 66 height 27
click at [460, 134] on button "Colors" at bounding box center [455, 132] width 21 height 22
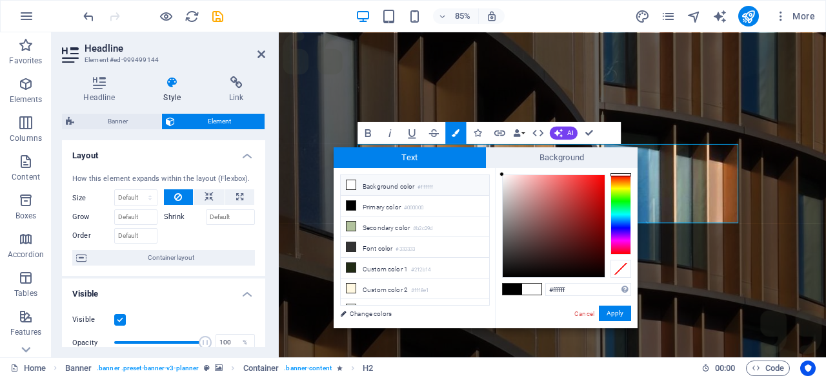
drag, startPoint x: 594, startPoint y: 201, endPoint x: 483, endPoint y: 174, distance: 114.4
click at [483, 174] on div "less Background color #ffffff Primary color #000000 Secondary color #b2c29d Fon…" at bounding box center [486, 248] width 304 height 160
type input "#000000"
click at [612, 316] on button "Apply" at bounding box center [615, 312] width 32 height 15
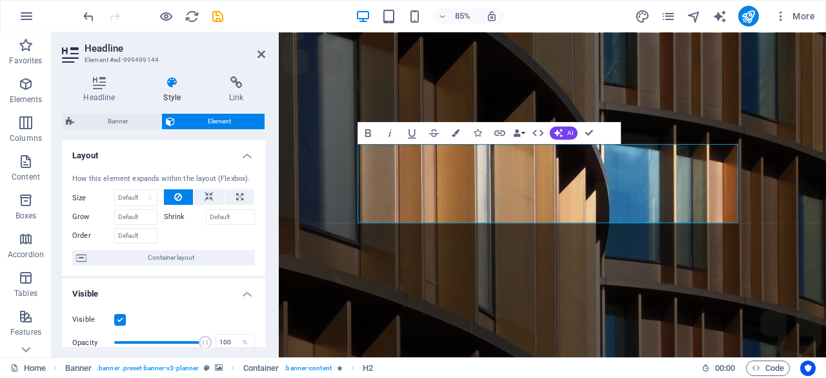
click at [454, 163] on div "Drag here to replace the existing content. Press “Ctrl” if you want to create a…" at bounding box center [552, 194] width 547 height 325
click at [591, 312] on figure at bounding box center [601, 322] width 644 height 581
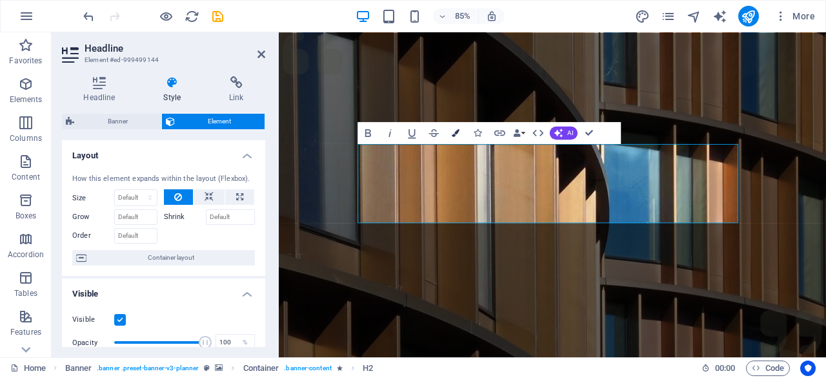
click at [457, 134] on icon "button" at bounding box center [457, 132] width 8 height 8
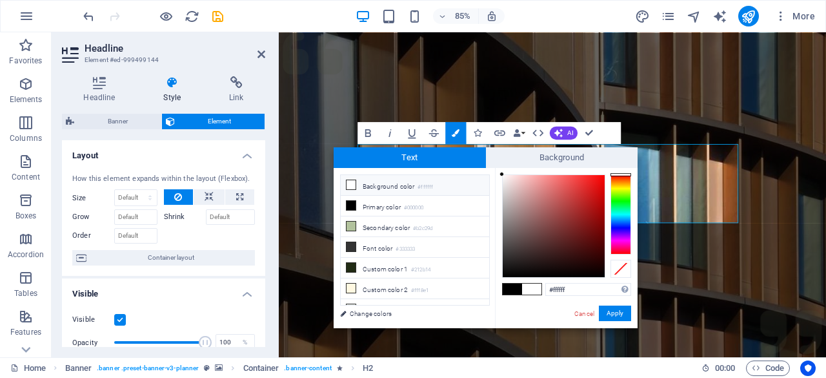
drag, startPoint x: 513, startPoint y: 184, endPoint x: 482, endPoint y: 171, distance: 33.6
click at [482, 171] on div "less Background color #ffffff Primary color #000000 Secondary color #b2c29d Fon…" at bounding box center [486, 248] width 304 height 160
click at [376, 207] on li "Primary color #000000" at bounding box center [415, 206] width 148 height 21
drag, startPoint x: 577, startPoint y: 224, endPoint x: 480, endPoint y: 167, distance: 112.6
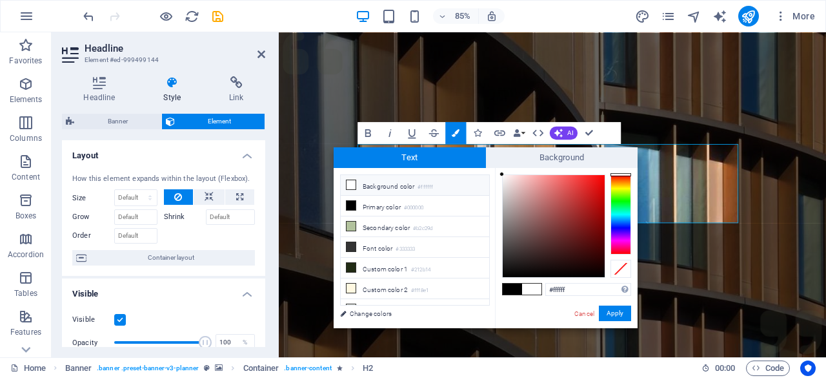
click at [480, 167] on div "Text Background less Background color #ffffff Primary color #000000 Secondary c…" at bounding box center [486, 237] width 304 height 181
type input "#000000"
click at [620, 313] on button "Apply" at bounding box center [615, 312] width 32 height 15
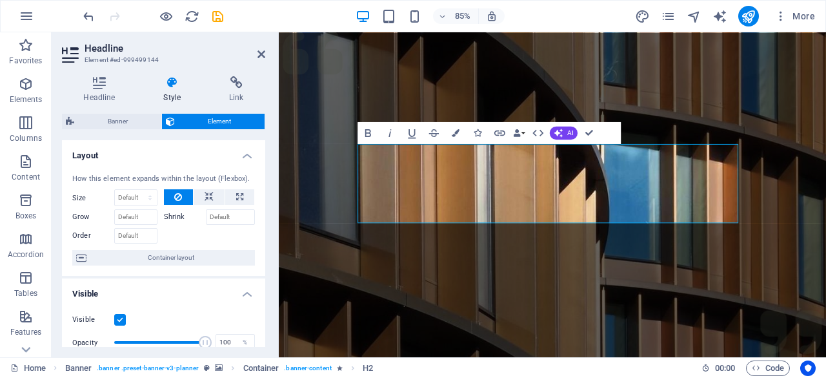
click at [578, 285] on div "Drag here to replace the existing content. Press “Ctrl” if you want to create a…" at bounding box center [552, 194] width 547 height 325
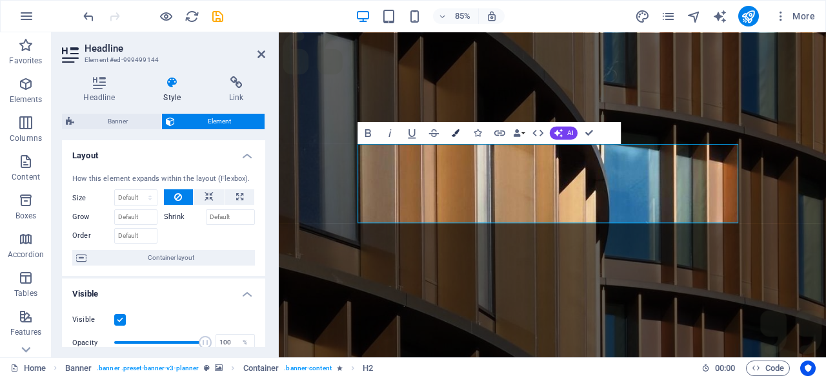
click at [456, 130] on icon "button" at bounding box center [457, 132] width 8 height 8
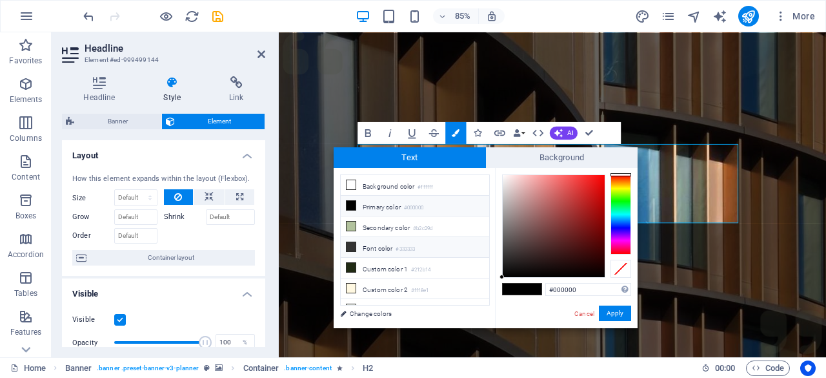
click at [370, 239] on li "Font color #333333" at bounding box center [415, 247] width 148 height 21
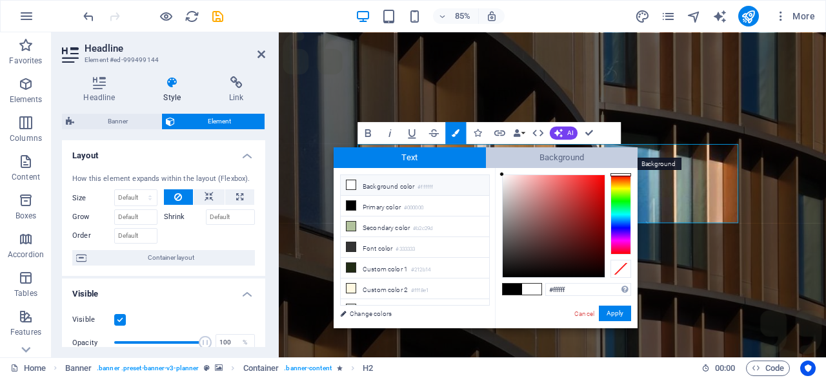
drag, startPoint x: 514, startPoint y: 265, endPoint x: 497, endPoint y: 162, distance: 104.6
click at [497, 162] on div "Text Background less Background color #ffffff Primary color #000000 Secondary c…" at bounding box center [486, 237] width 304 height 181
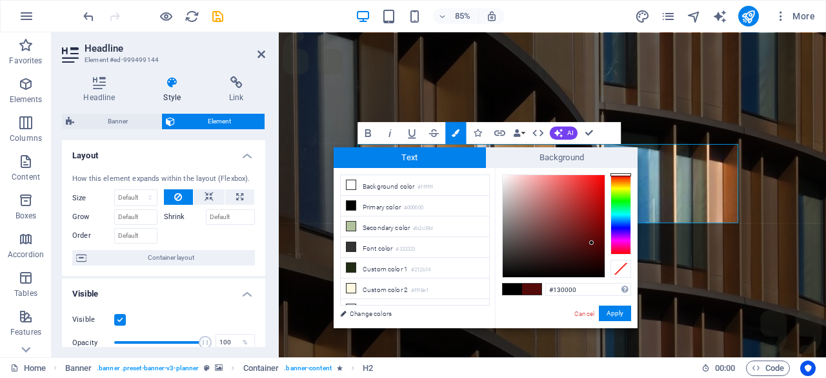
type input "#000000"
click at [622, 309] on button "Apply" at bounding box center [615, 312] width 32 height 15
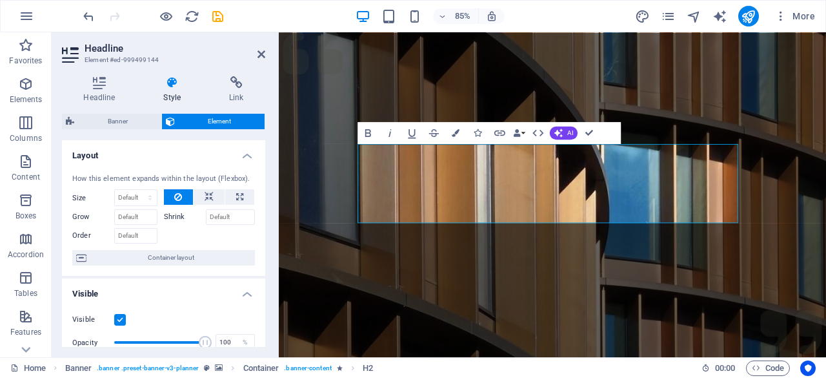
click at [517, 201] on div "Drag here to replace the existing content. Press “Ctrl” if you want to create a…" at bounding box center [552, 194] width 547 height 325
click at [593, 317] on figure at bounding box center [601, 322] width 644 height 581
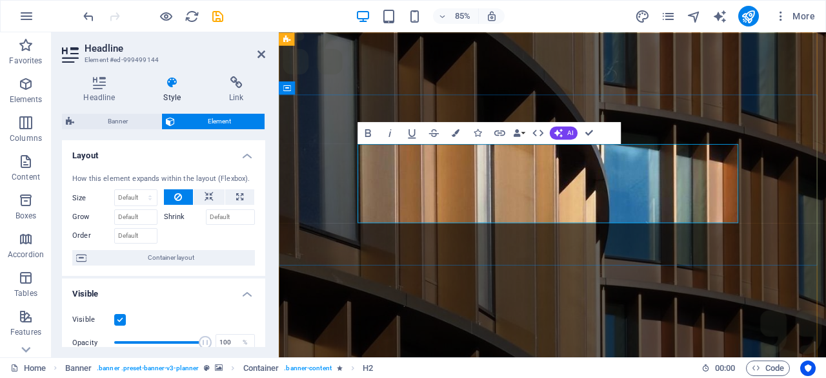
click at [457, 136] on button "Colors" at bounding box center [455, 132] width 21 height 22
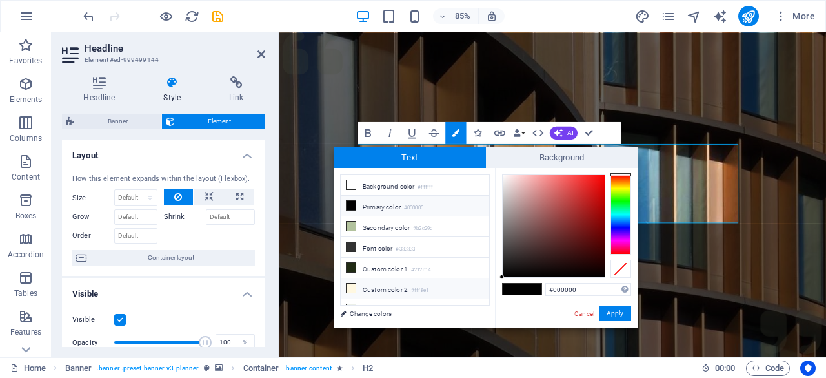
scroll to position [48, 0]
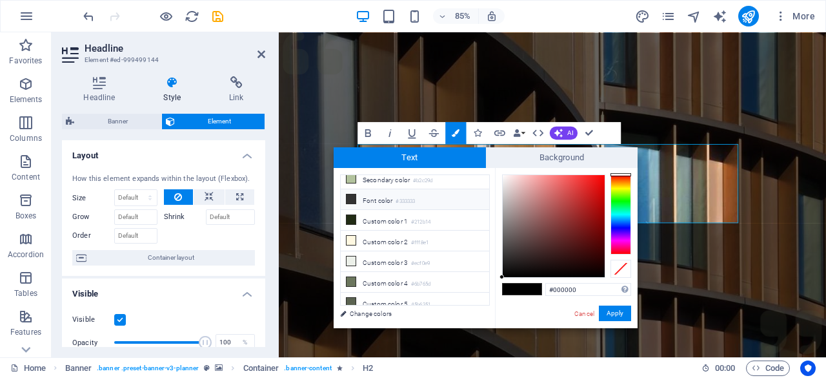
click at [363, 194] on li "Font color #333333" at bounding box center [415, 199] width 148 height 21
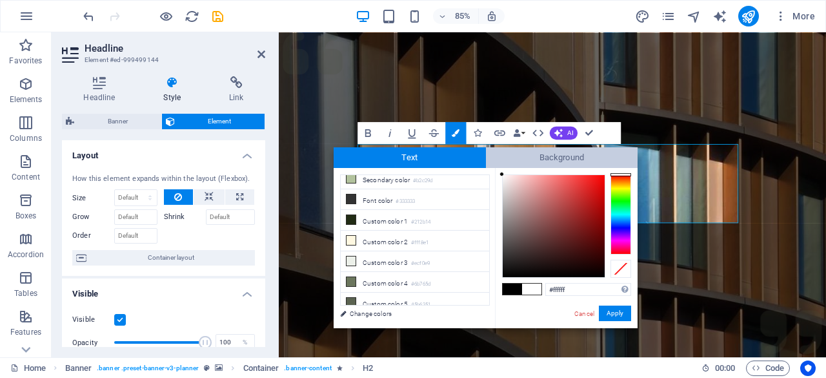
drag, startPoint x: 500, startPoint y: 255, endPoint x: 486, endPoint y: 158, distance: 97.8
click at [486, 158] on div "Text Background less Background color #ffffff Primary color #000000 Secondary c…" at bounding box center [486, 237] width 304 height 181
click at [498, 168] on div "#ffffff Supported formats #0852ed rgb(8, 82, 237) rgba(8, 82, 237, 90%) hsv(221…" at bounding box center [566, 341] width 143 height 347
type input "#f7f4f4"
click at [504, 178] on div at bounding box center [503, 177] width 5 height 5
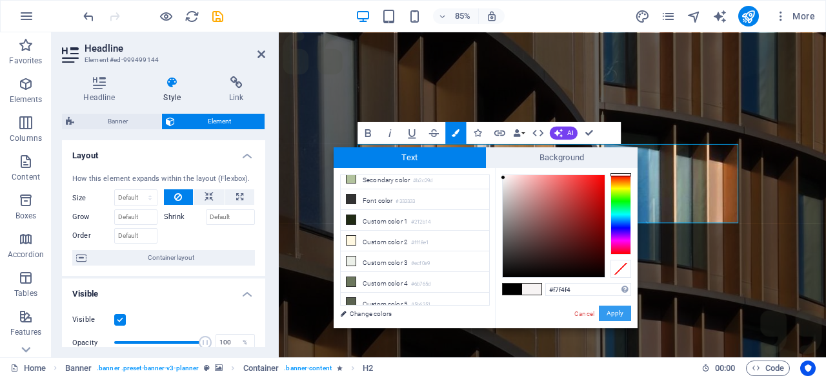
click at [616, 313] on button "Apply" at bounding box center [615, 312] width 32 height 15
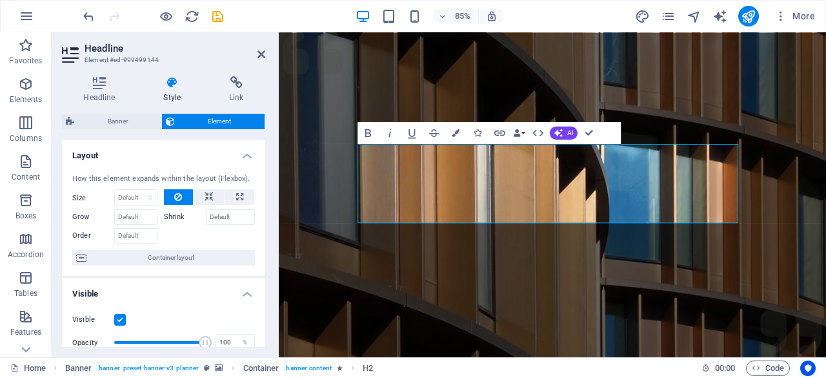
click at [675, 362] on figure at bounding box center [601, 322] width 644 height 581
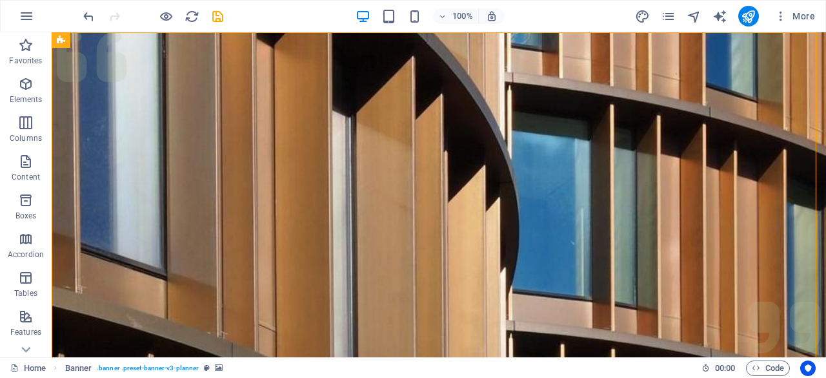
click at [616, 313] on figure at bounding box center [439, 322] width 775 height 581
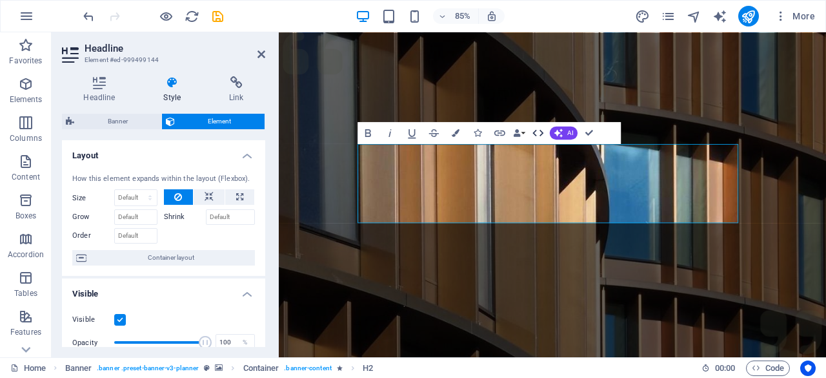
click at [538, 128] on icon "button" at bounding box center [538, 132] width 13 height 13
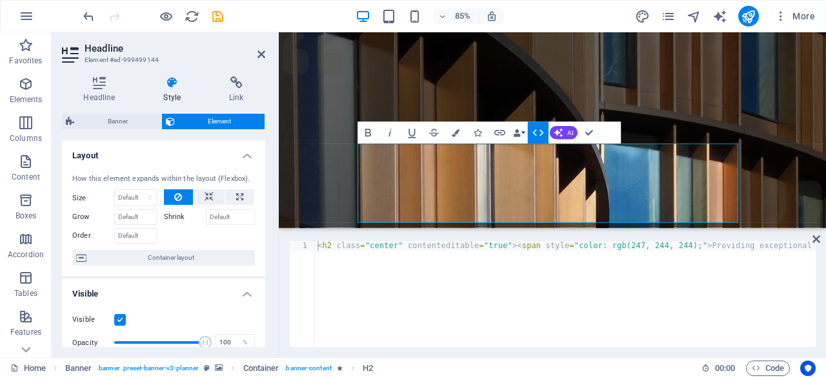
click at [538, 128] on icon "button" at bounding box center [538, 132] width 13 height 13
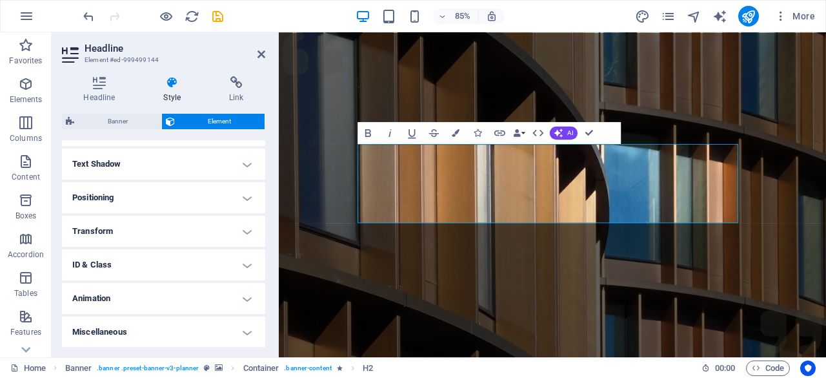
scroll to position [0, 0]
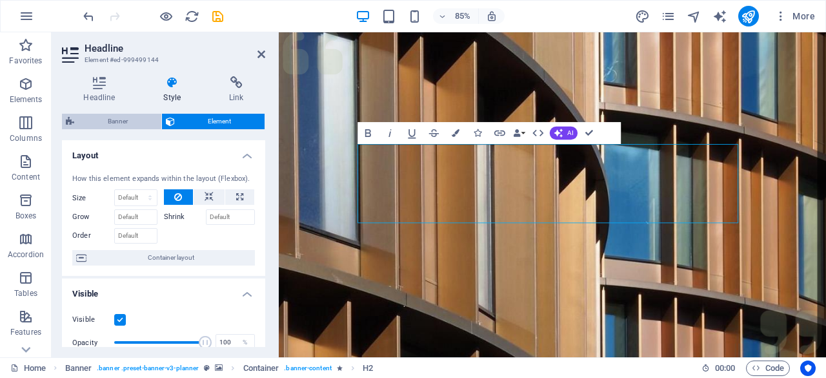
click at [127, 127] on span "Banner" at bounding box center [117, 121] width 79 height 15
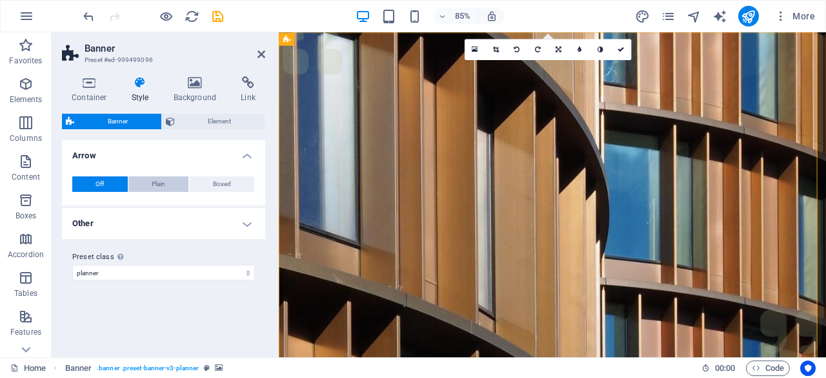
click at [164, 187] on span "Plain" at bounding box center [159, 183] width 14 height 15
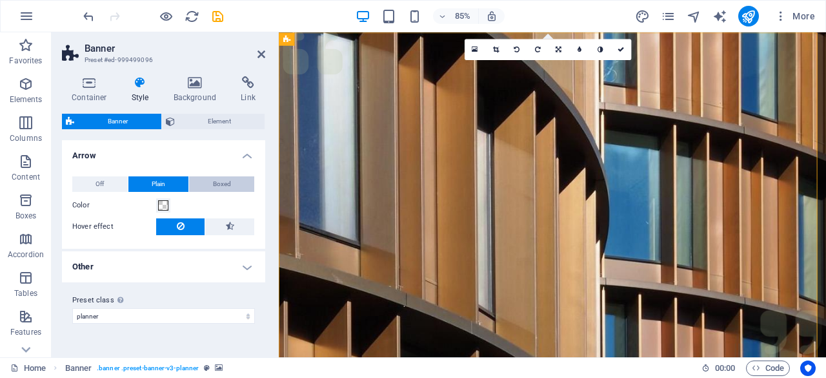
click at [200, 184] on button "Boxed" at bounding box center [221, 183] width 65 height 15
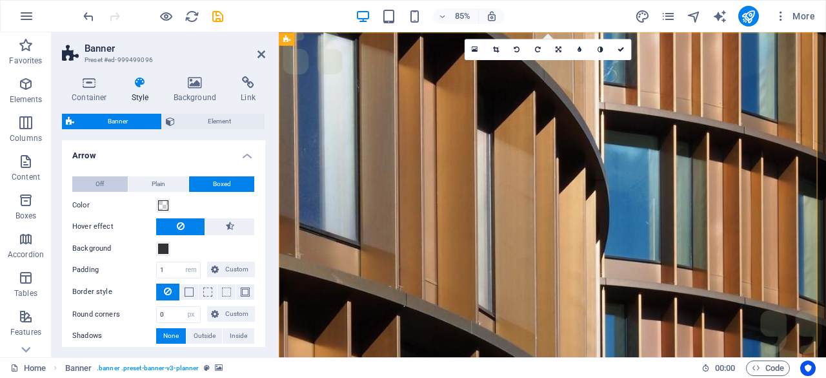
click at [109, 179] on button "Off" at bounding box center [100, 183] width 56 height 15
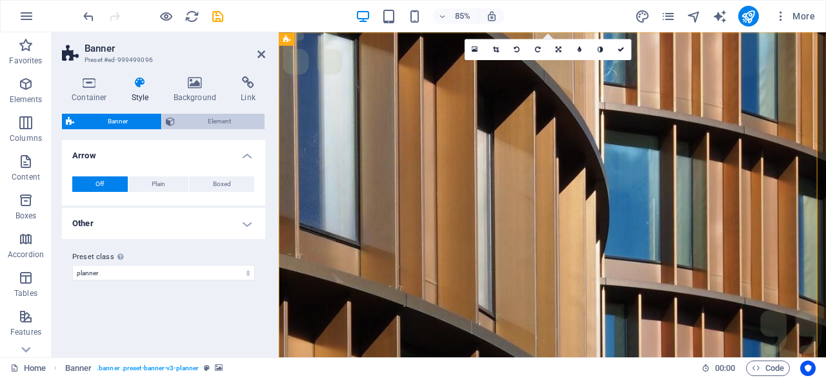
click at [207, 115] on span "Element" at bounding box center [220, 121] width 83 height 15
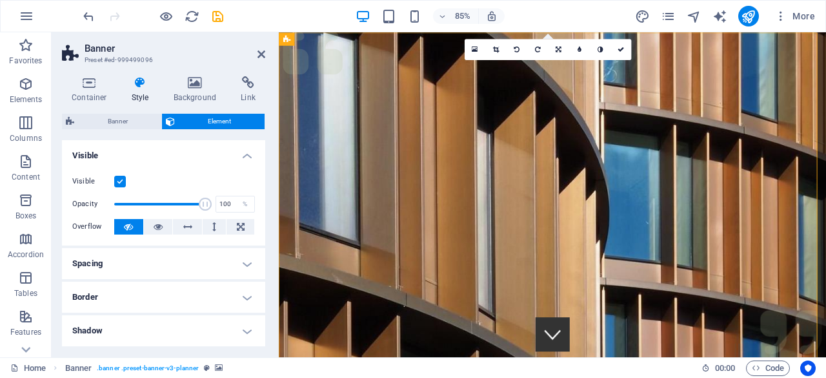
click at [68, 104] on div "Container Style Background Link Size Height 900 Default px rem % vh vw Min. hei…" at bounding box center [163, 211] width 203 height 270
click at [72, 99] on h4 "Container" at bounding box center [92, 89] width 60 height 27
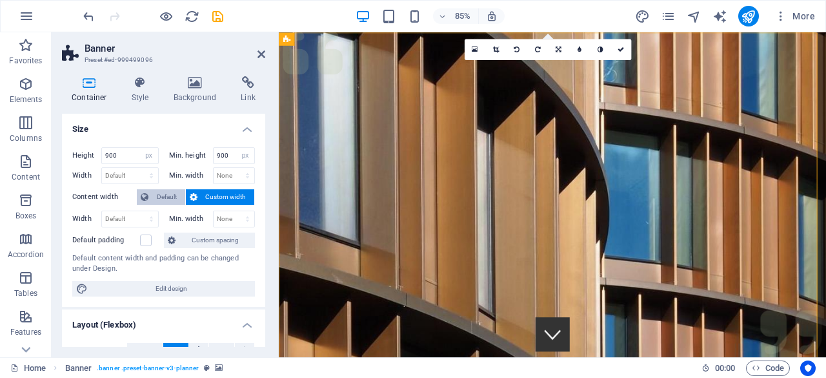
click at [176, 194] on span "Default" at bounding box center [166, 196] width 29 height 15
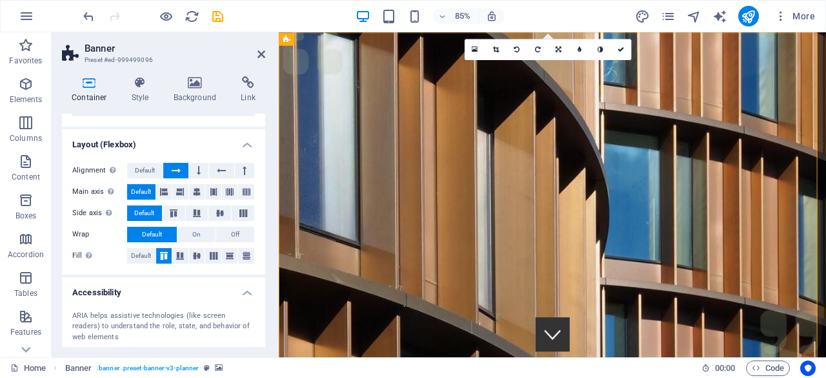
scroll to position [266, 0]
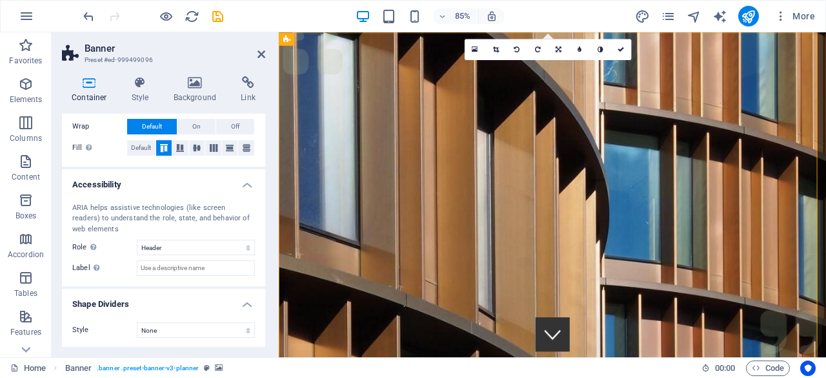
click at [266, 59] on aside "Banner Preset #ed-999499096 Container Style Background Link Size Height 900 Def…" at bounding box center [165, 194] width 227 height 325
click at [263, 56] on icon at bounding box center [262, 54] width 8 height 10
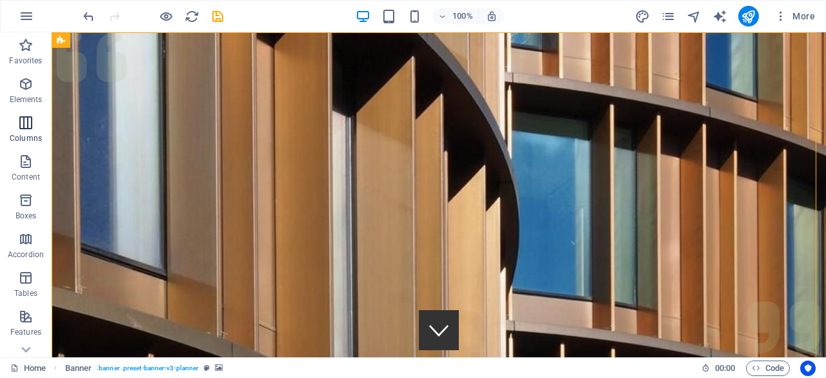
click at [22, 110] on button "Columns" at bounding box center [26, 129] width 52 height 39
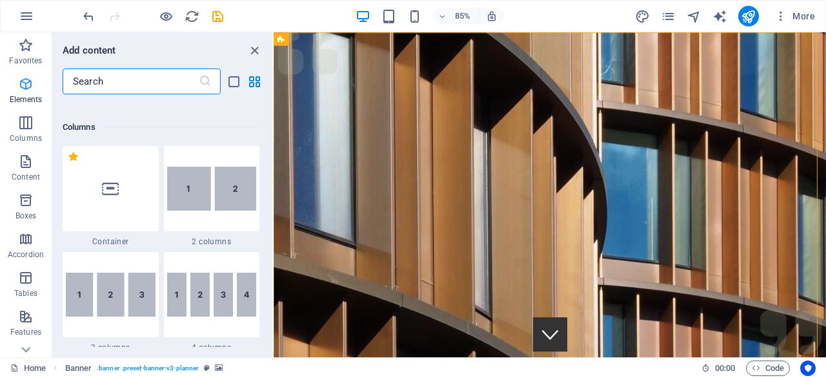
scroll to position [639, 0]
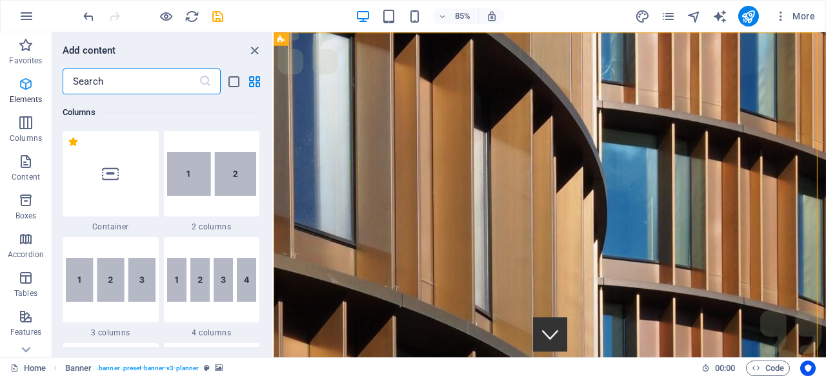
click at [23, 81] on icon "button" at bounding box center [25, 83] width 15 height 15
click at [24, 68] on span "Favorites" at bounding box center [26, 52] width 52 height 31
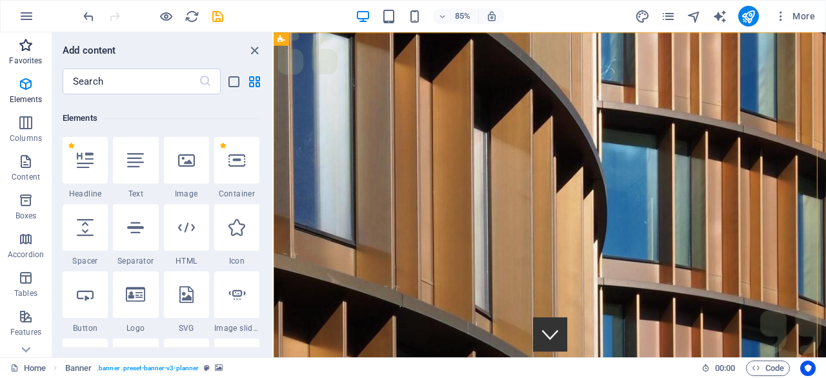
scroll to position [0, 0]
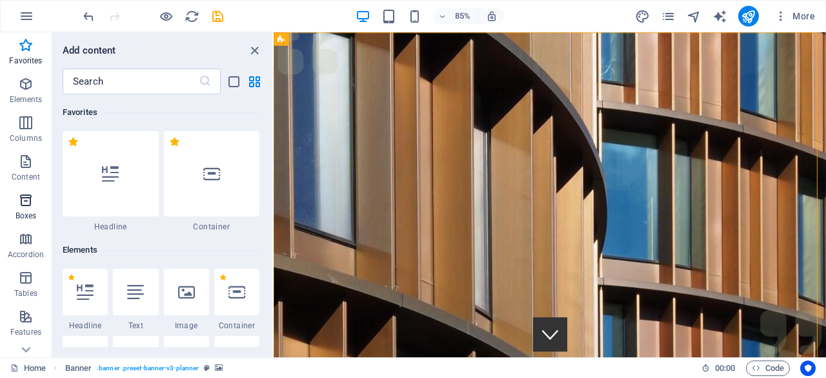
click at [39, 213] on span "Boxes" at bounding box center [26, 207] width 52 height 31
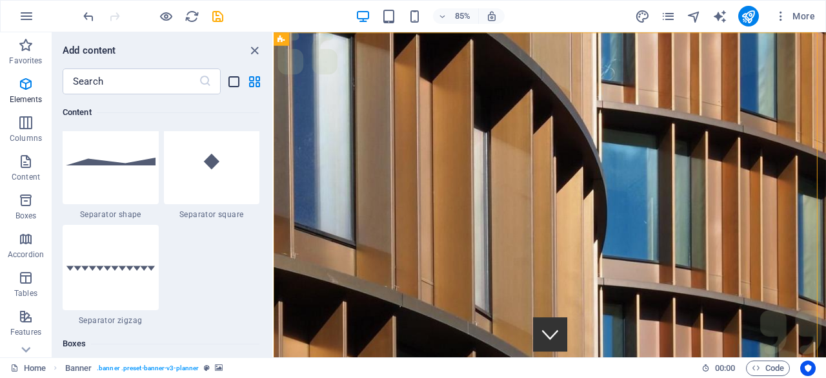
scroll to position [3561, 0]
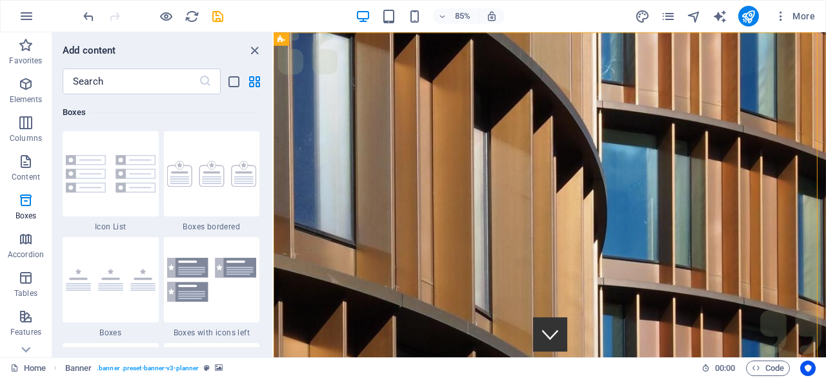
click at [249, 41] on div "Add content ​ Favorites 1 Star Headline 1 Star Container Elements 1 Star Headli…" at bounding box center [162, 194] width 220 height 325
click at [252, 45] on icon "close panel" at bounding box center [254, 50] width 15 height 15
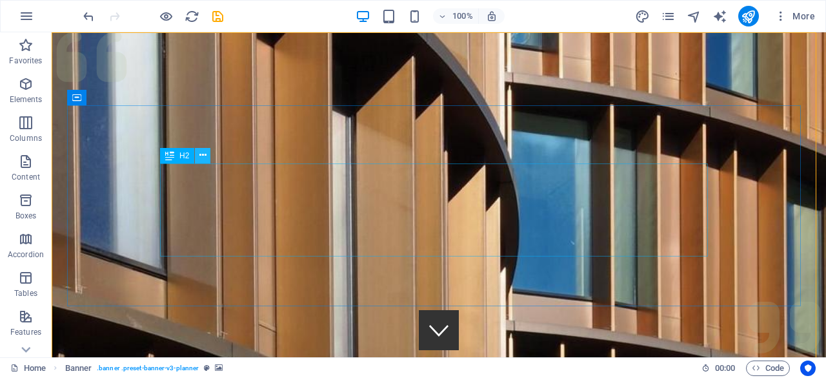
click at [205, 159] on icon at bounding box center [202, 155] width 7 height 14
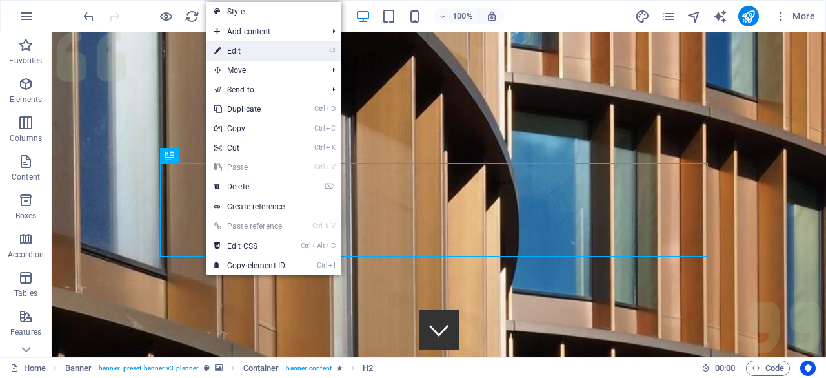
click at [293, 51] on link "⏎ Edit" at bounding box center [250, 50] width 86 height 19
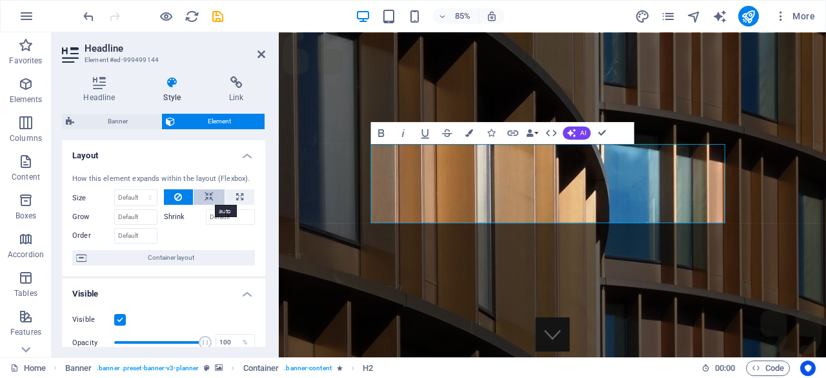
click at [207, 199] on icon at bounding box center [209, 196] width 9 height 15
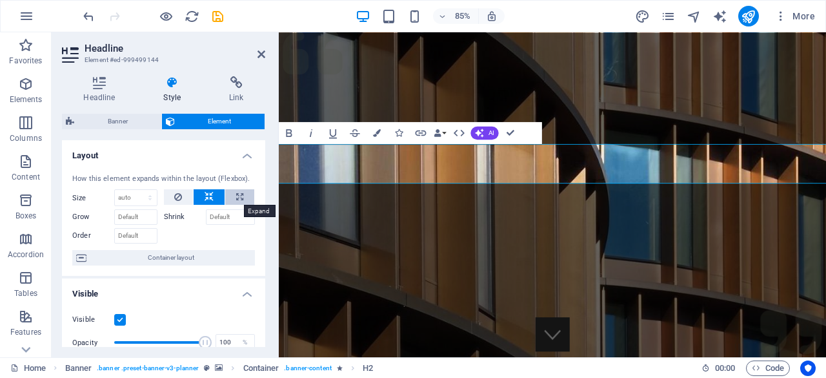
click at [236, 200] on icon at bounding box center [239, 196] width 7 height 15
type input "100"
select select "%"
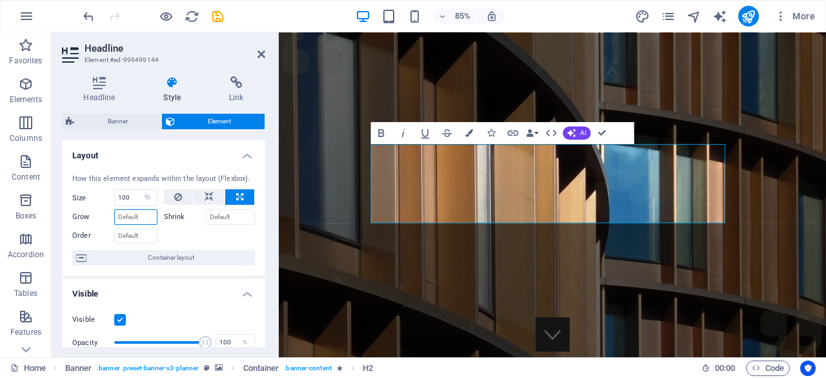
click at [126, 212] on input "Grow" at bounding box center [135, 216] width 43 height 15
click at [155, 219] on input "Grow" at bounding box center [135, 216] width 43 height 15
click at [168, 218] on label "Shrink" at bounding box center [185, 216] width 42 height 15
click at [206, 218] on input "Shrink" at bounding box center [231, 216] width 50 height 15
click at [173, 260] on span "Container layout" at bounding box center [170, 257] width 161 height 15
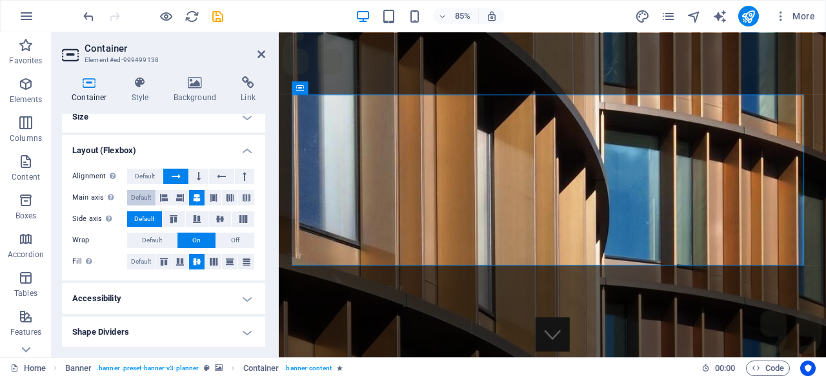
scroll to position [12, 0]
click at [138, 296] on h4 "Accessibility" at bounding box center [163, 298] width 203 height 31
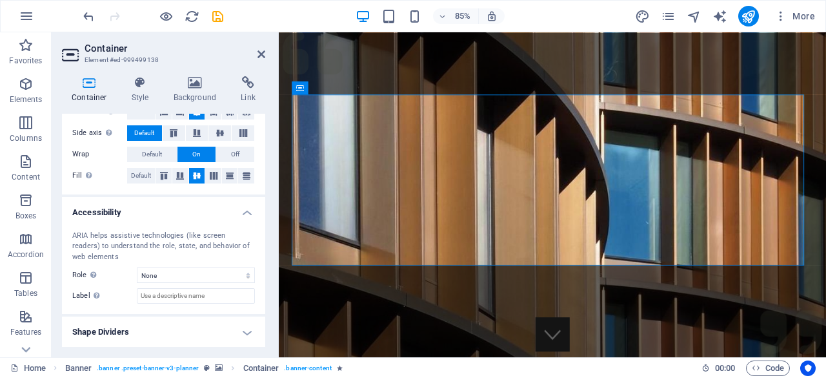
scroll to position [0, 0]
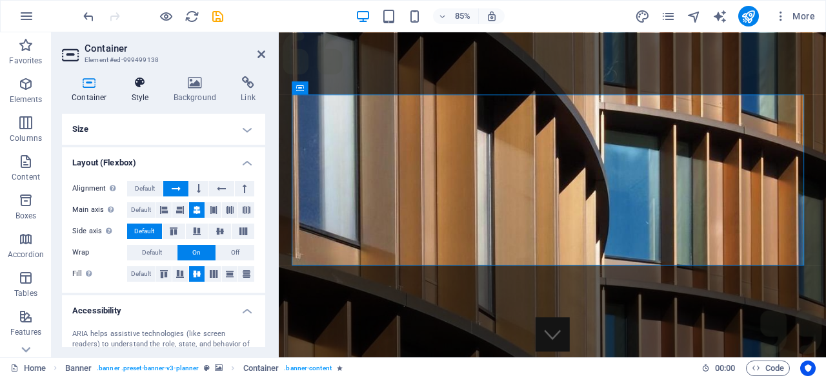
click at [137, 92] on h4 "Style" at bounding box center [143, 89] width 42 height 27
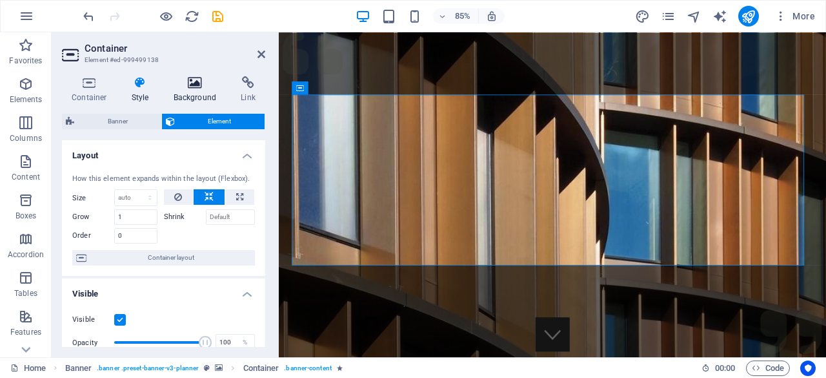
click at [194, 89] on h4 "Background" at bounding box center [198, 89] width 68 height 27
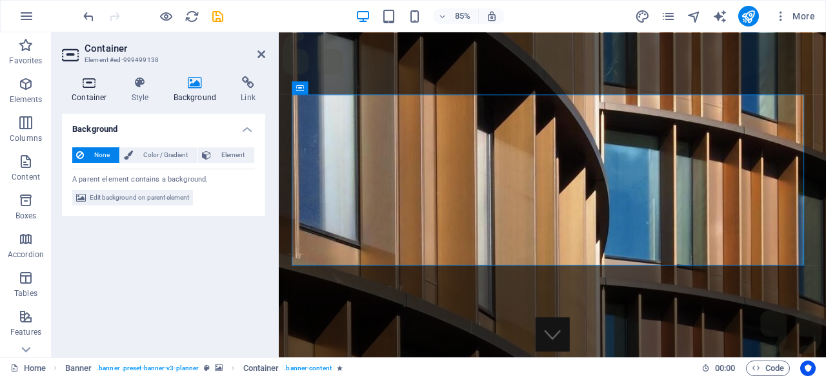
click at [96, 86] on icon at bounding box center [89, 82] width 55 height 13
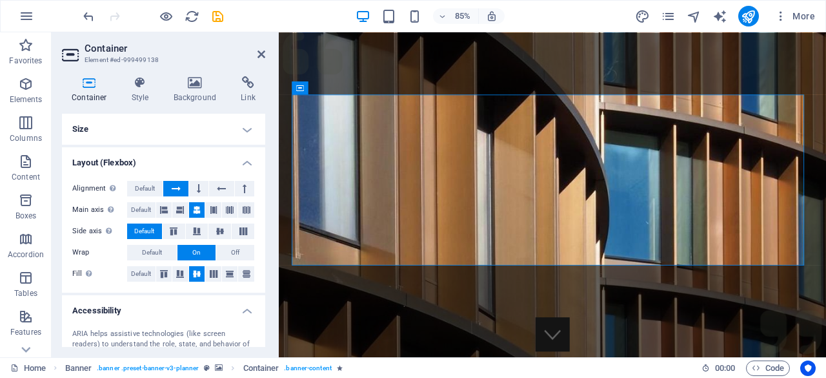
click at [159, 117] on h4 "Size" at bounding box center [163, 129] width 203 height 31
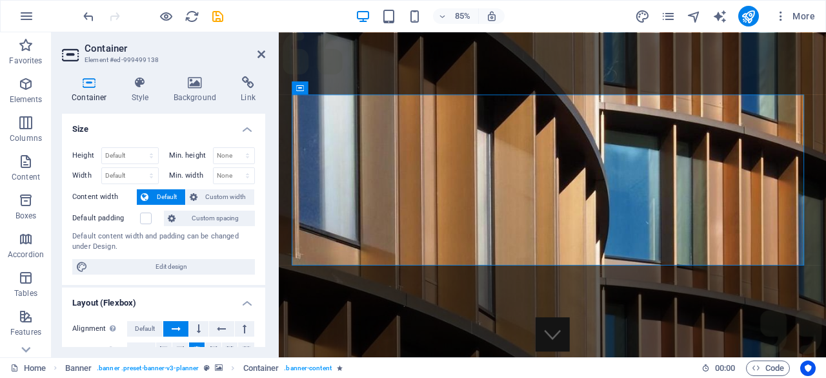
click at [341, 332] on figure at bounding box center [601, 322] width 644 height 581
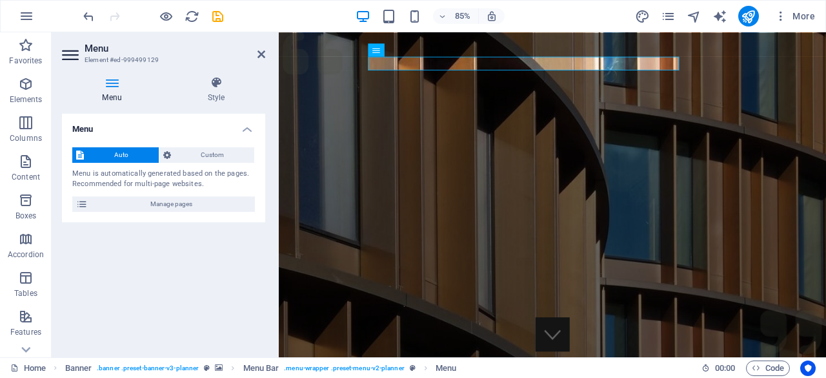
click at [114, 78] on icon at bounding box center [112, 82] width 100 height 13
click at [201, 96] on h4 "Style" at bounding box center [216, 89] width 98 height 27
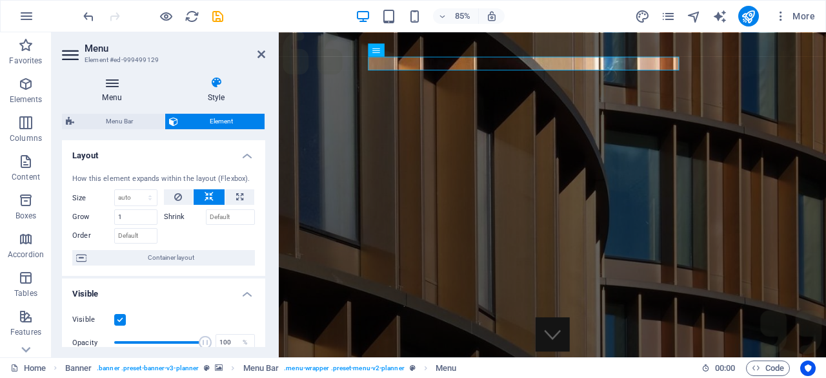
click at [101, 88] on icon at bounding box center [112, 82] width 100 height 13
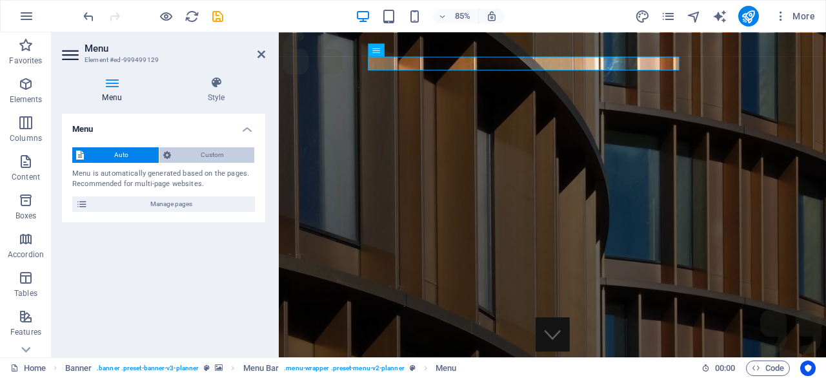
click at [200, 156] on span "Custom" at bounding box center [213, 154] width 76 height 15
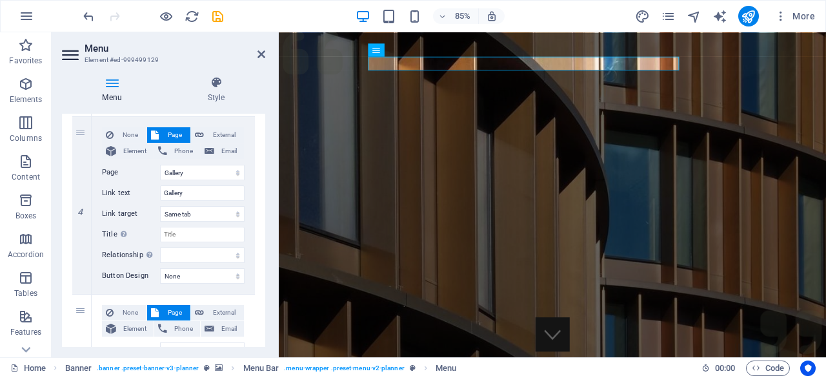
scroll to position [811, 0]
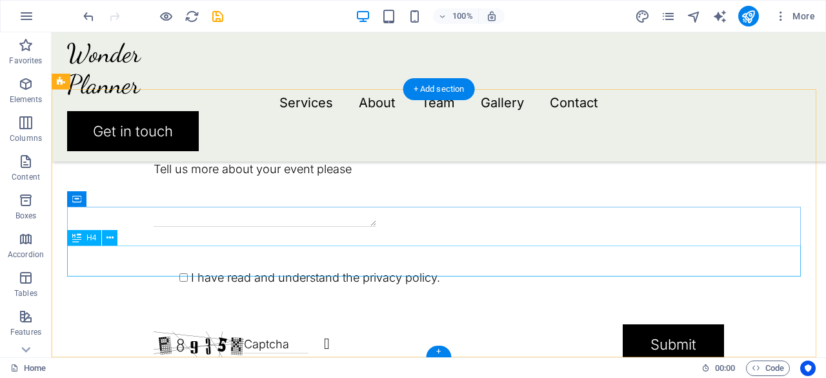
scroll to position [3115, 0]
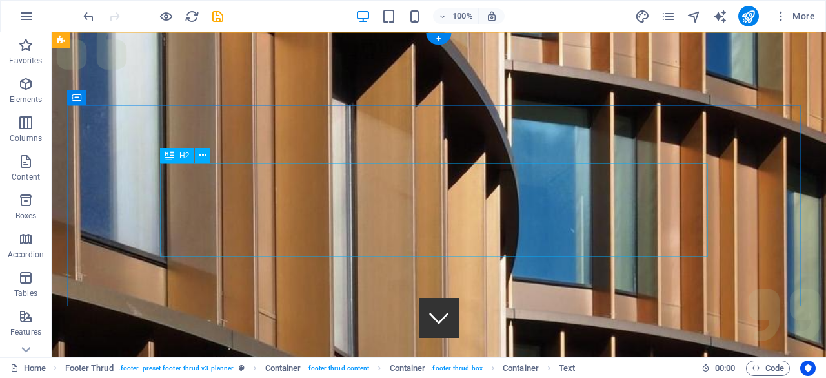
scroll to position [0, 0]
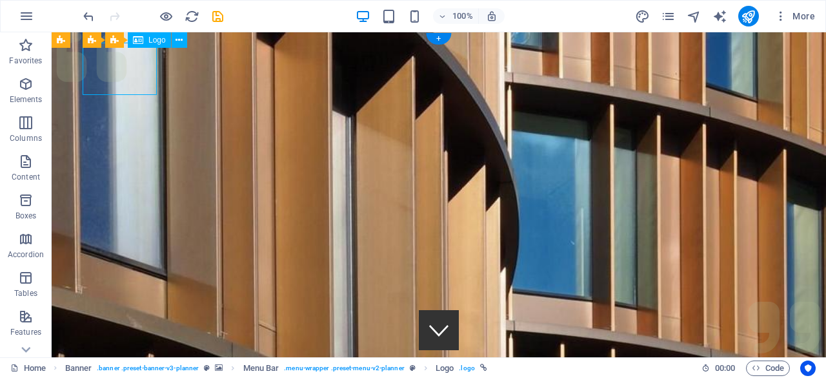
select select "px"
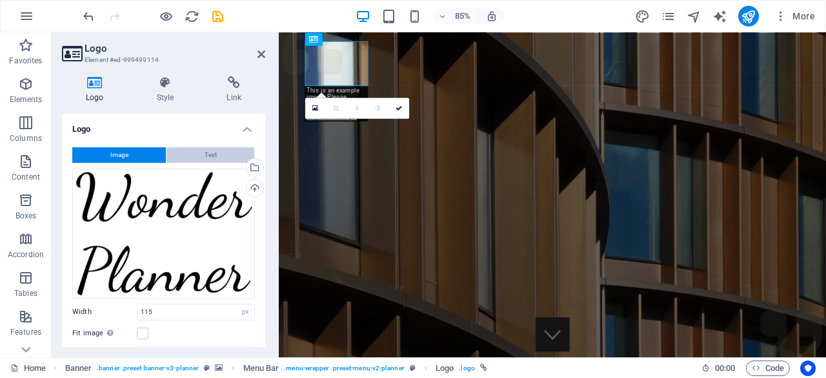
click at [226, 158] on button "Text" at bounding box center [211, 154] width 88 height 15
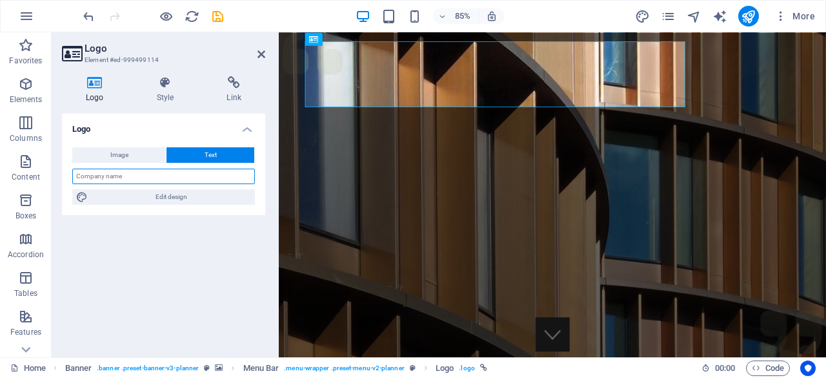
click at [192, 172] on input "text" at bounding box center [163, 175] width 183 height 15
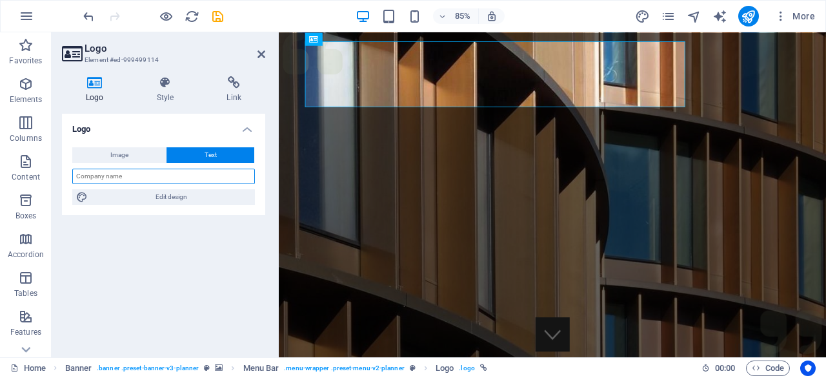
click at [138, 172] on input "text" at bounding box center [163, 175] width 183 height 15
type input "S"
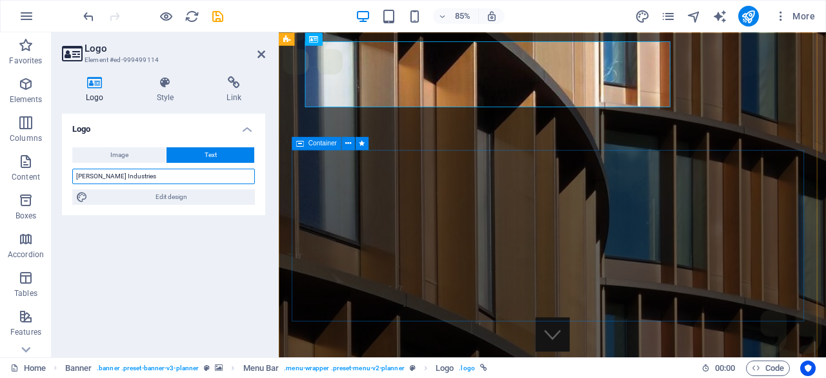
type input "[PERSON_NAME] Industries"
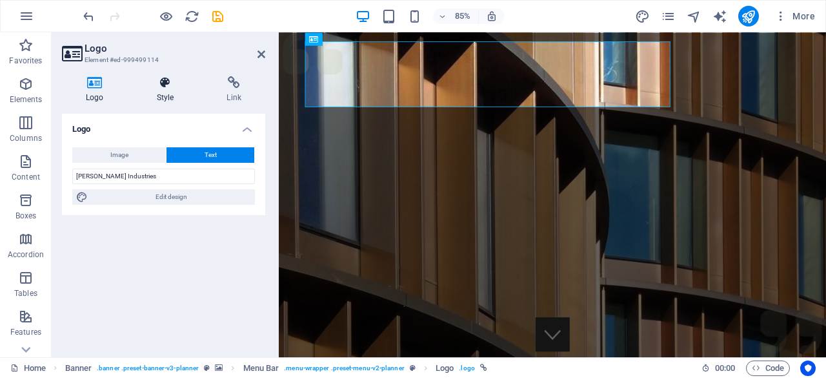
click at [156, 83] on icon at bounding box center [165, 82] width 65 height 13
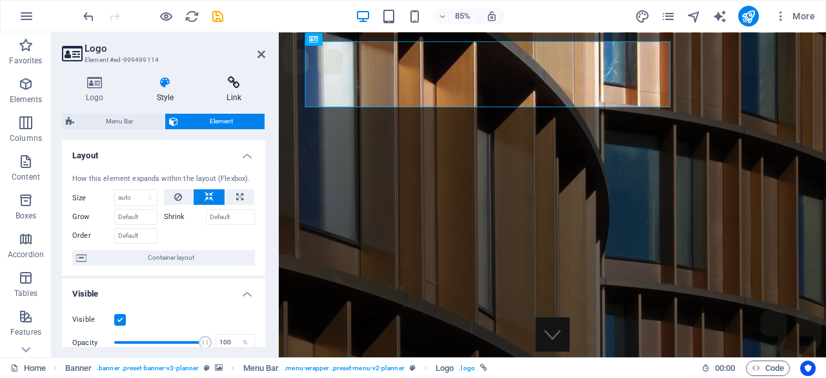
click at [232, 85] on icon at bounding box center [234, 82] width 63 height 13
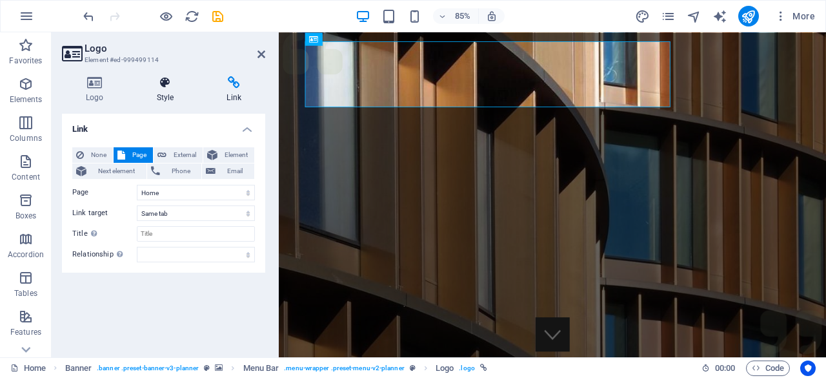
click at [185, 85] on icon at bounding box center [165, 82] width 65 height 13
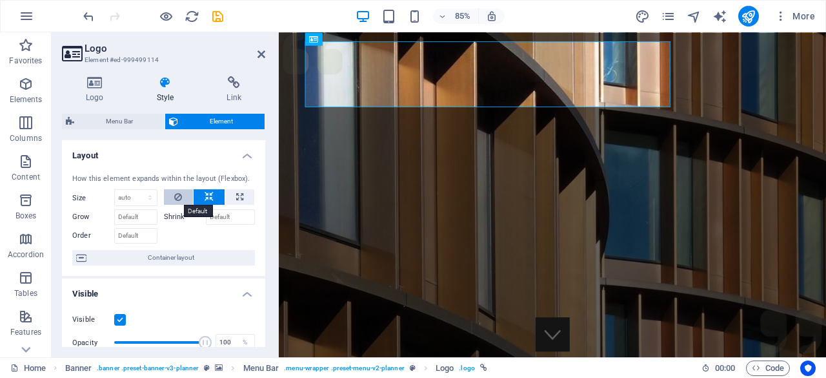
click at [182, 193] on button at bounding box center [179, 196] width 30 height 15
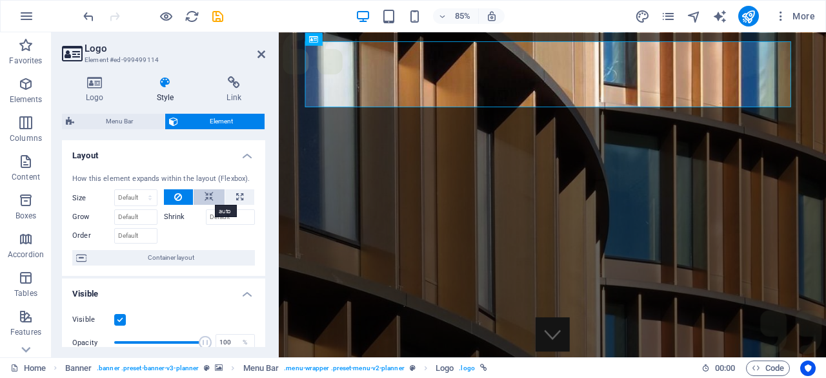
click at [207, 197] on icon at bounding box center [209, 196] width 9 height 15
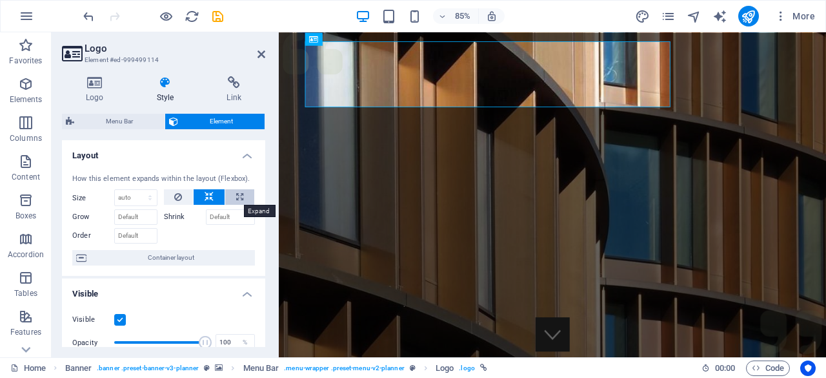
click at [228, 202] on button at bounding box center [239, 196] width 29 height 15
type input "100"
select select "%"
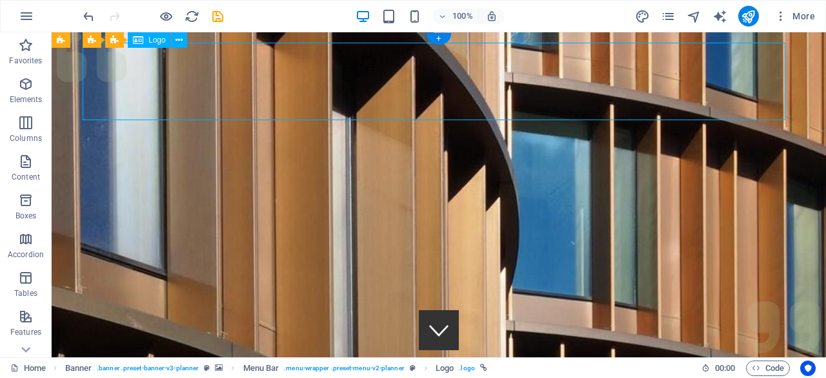
select select "%"
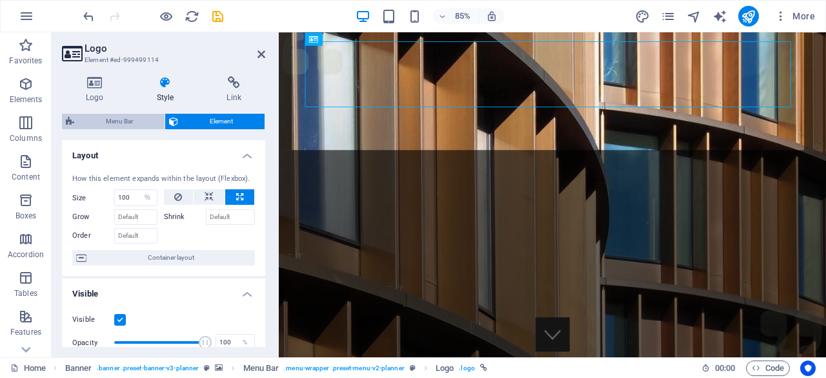
click at [134, 121] on span "Menu Bar" at bounding box center [119, 121] width 83 height 15
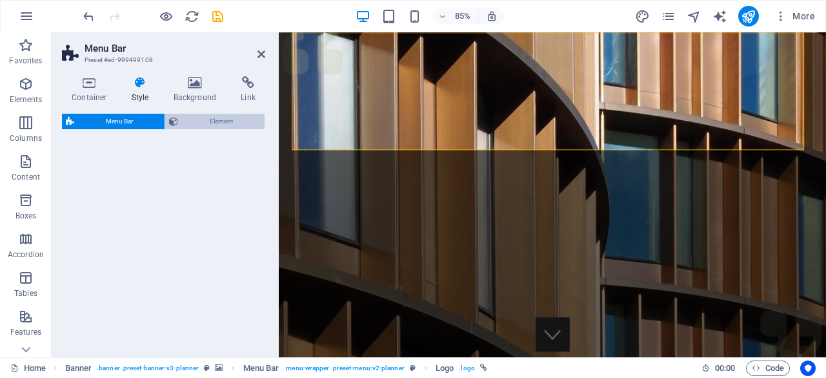
select select "rem"
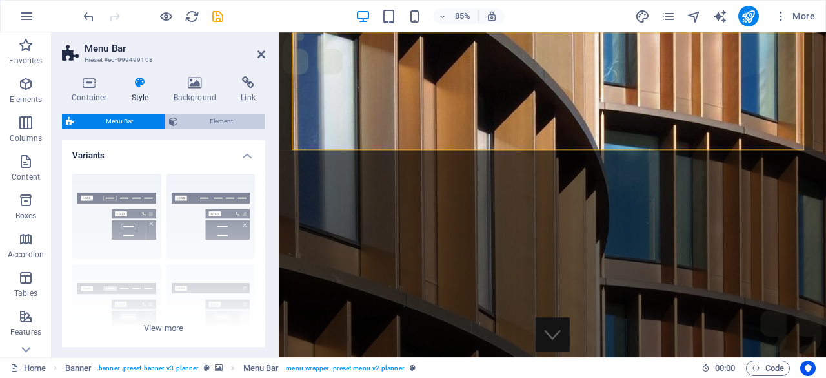
click at [182, 121] on span "Element" at bounding box center [221, 121] width 79 height 15
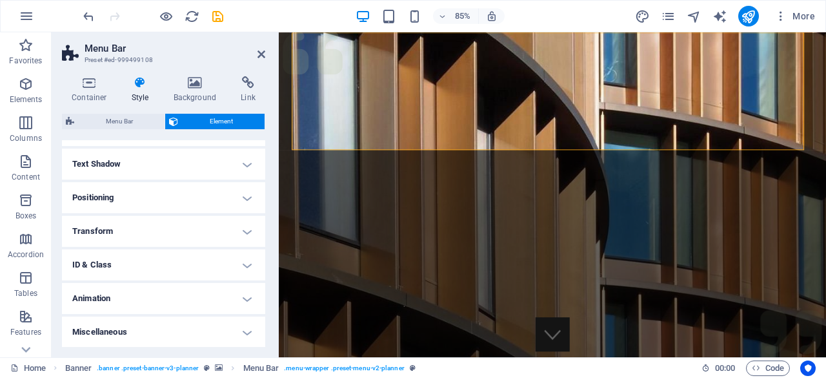
scroll to position [303, 0]
click at [154, 214] on h4 "Text Shadow" at bounding box center [163, 198] width 203 height 31
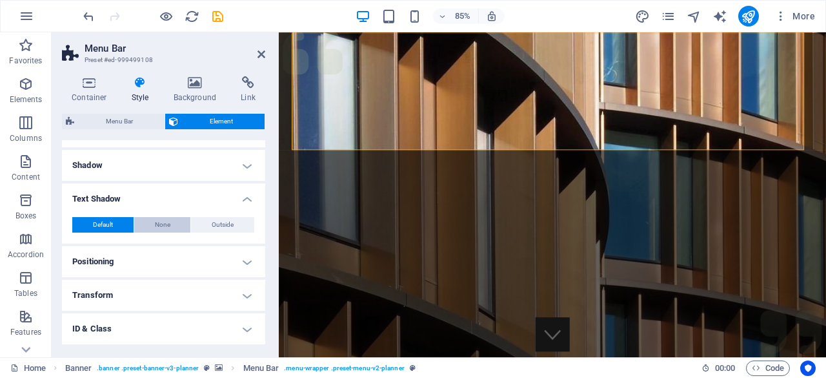
scroll to position [0, 0]
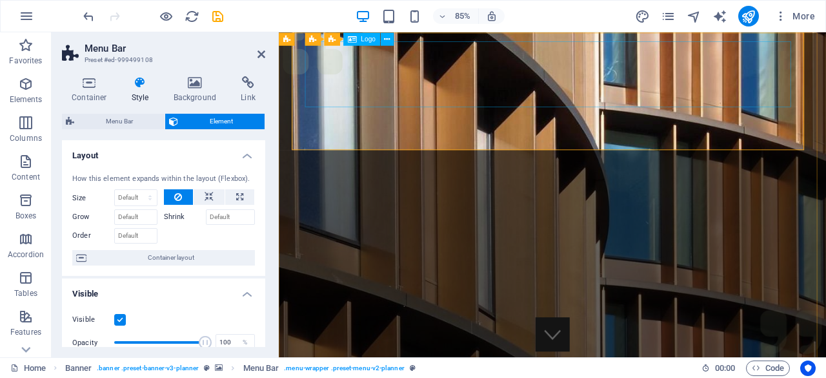
select select "%"
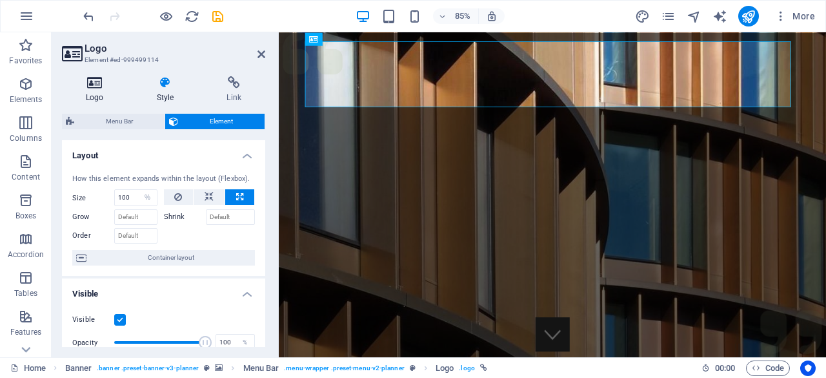
click at [107, 85] on icon at bounding box center [95, 82] width 66 height 13
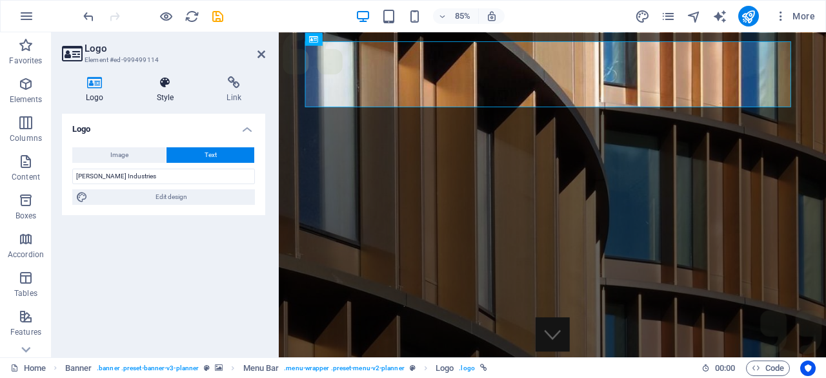
click at [173, 88] on icon at bounding box center [165, 82] width 65 height 13
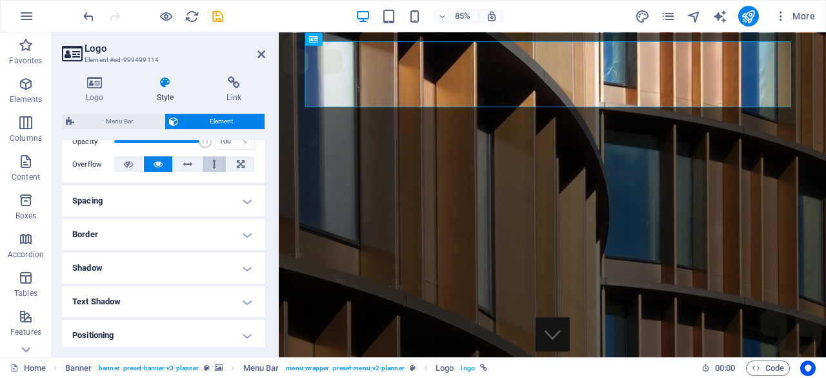
scroll to position [201, 0]
click at [185, 207] on h4 "Spacing" at bounding box center [163, 200] width 203 height 31
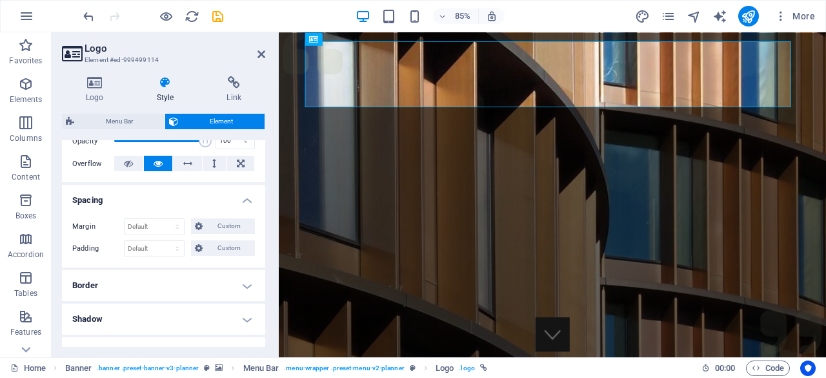
click at [175, 277] on h4 "Border" at bounding box center [163, 285] width 203 height 31
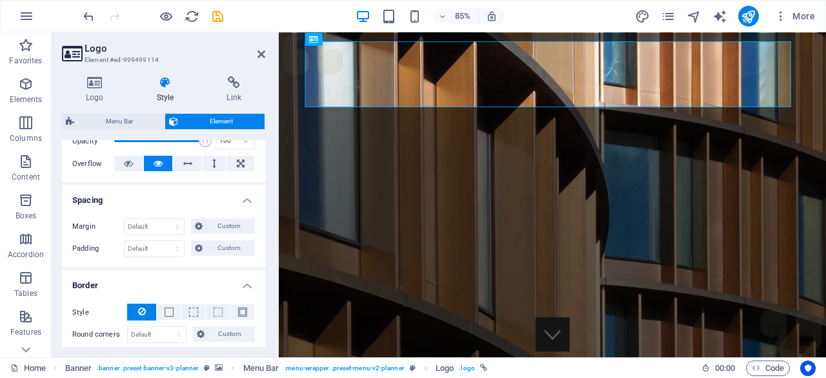
click at [175, 277] on h4 "Border" at bounding box center [163, 281] width 203 height 23
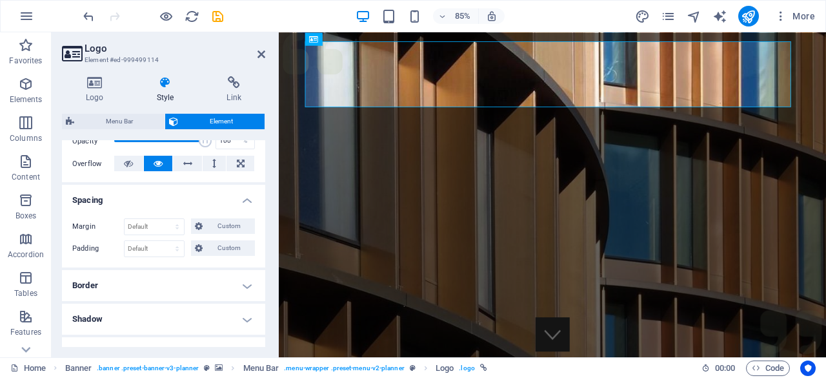
click at [175, 277] on h4 "Border" at bounding box center [163, 285] width 203 height 31
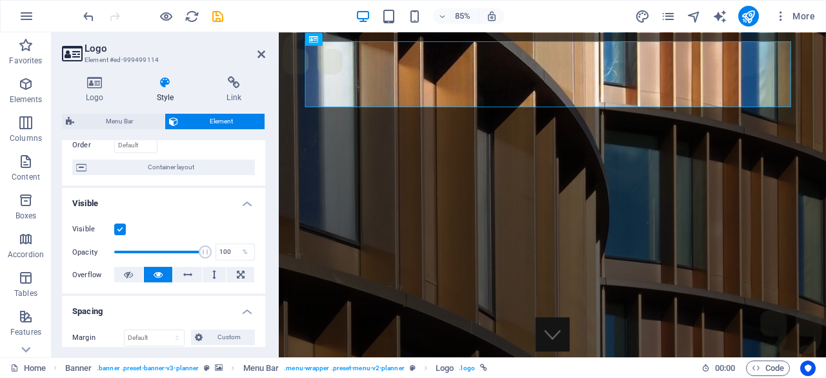
scroll to position [89, 0]
click at [230, 194] on h4 "Visible" at bounding box center [163, 200] width 203 height 23
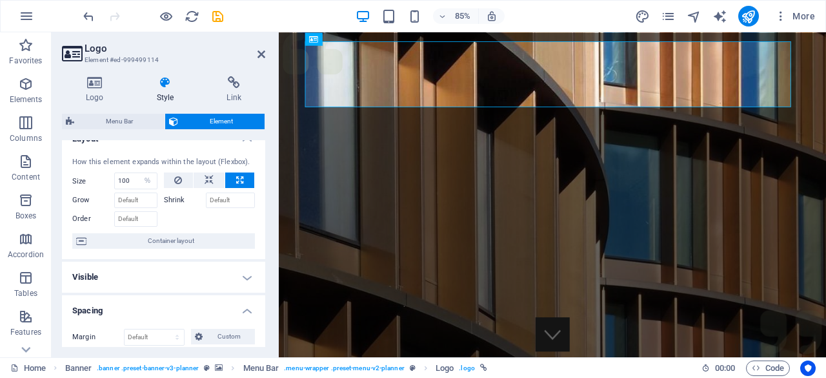
scroll to position [0, 0]
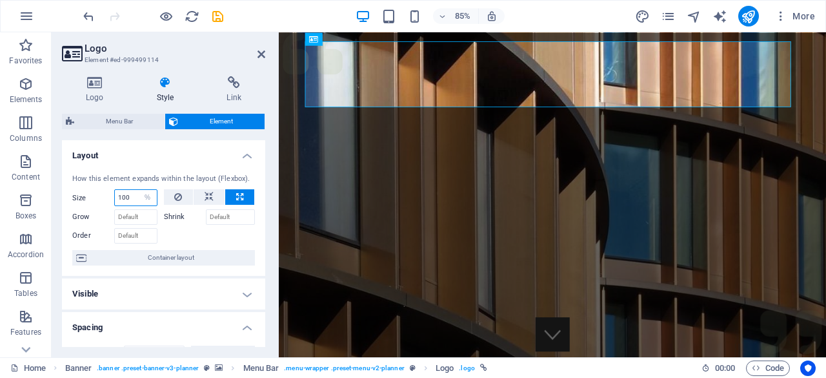
click at [129, 196] on input "100" at bounding box center [136, 197] width 42 height 15
type input "1"
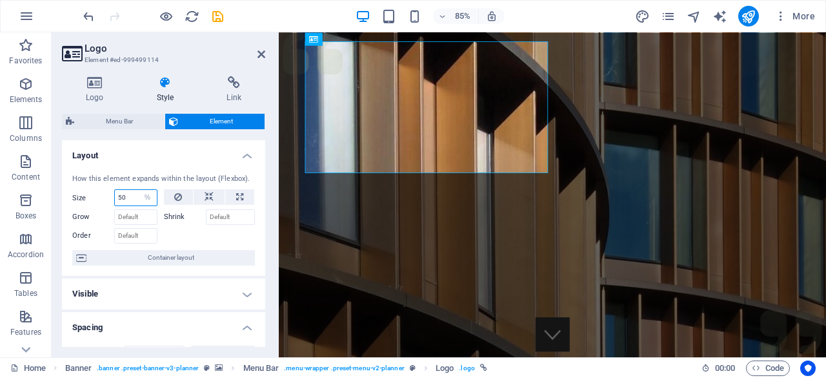
type input "50"
click at [225, 159] on h4 "Layout" at bounding box center [163, 151] width 203 height 23
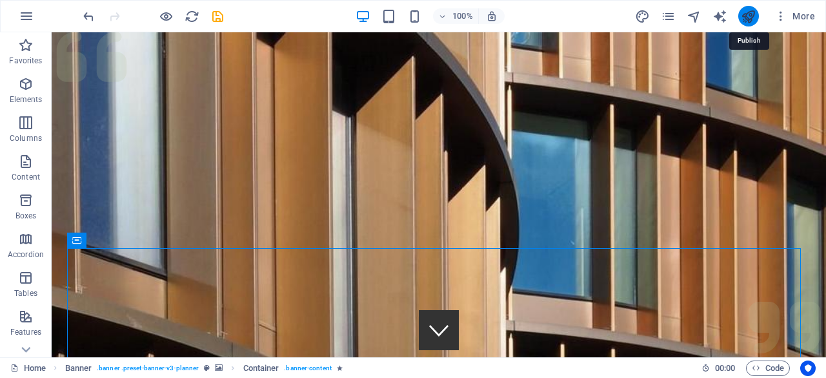
click at [750, 17] on icon "publish" at bounding box center [748, 16] width 15 height 15
checkbox input "false"
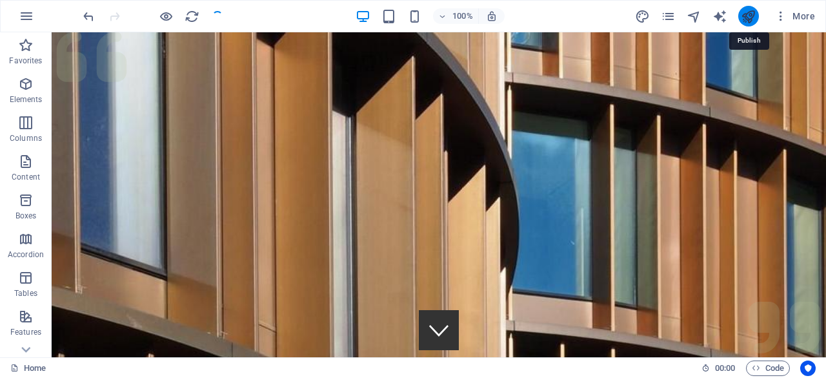
click at [748, 17] on icon "publish" at bounding box center [748, 16] width 15 height 15
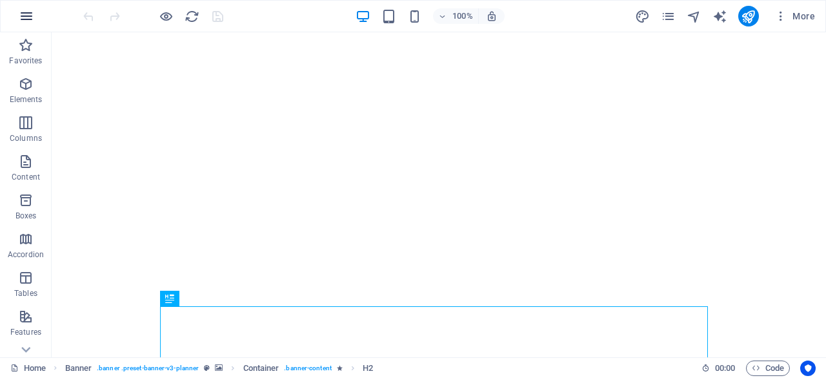
click at [33, 11] on icon "button" at bounding box center [26, 15] width 15 height 15
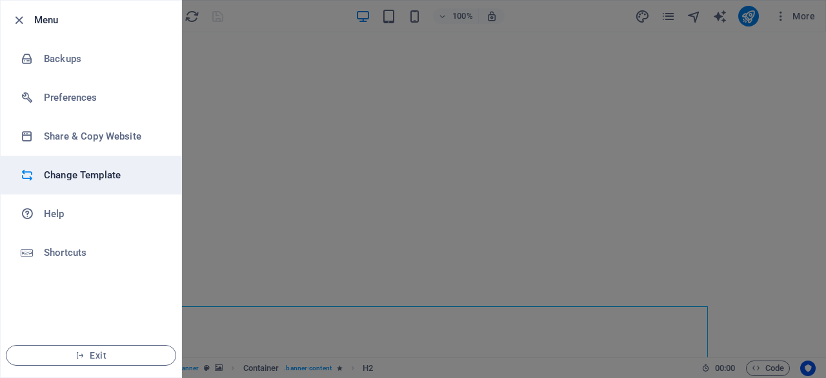
click at [99, 170] on h6 "Change Template" at bounding box center [103, 174] width 119 height 15
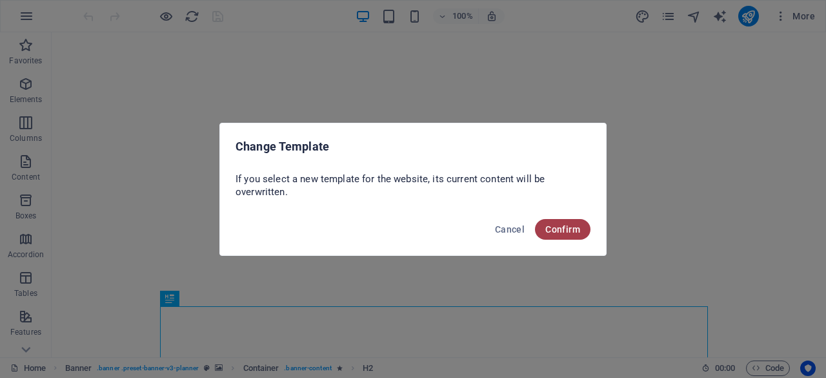
click at [563, 227] on span "Confirm" at bounding box center [562, 229] width 35 height 10
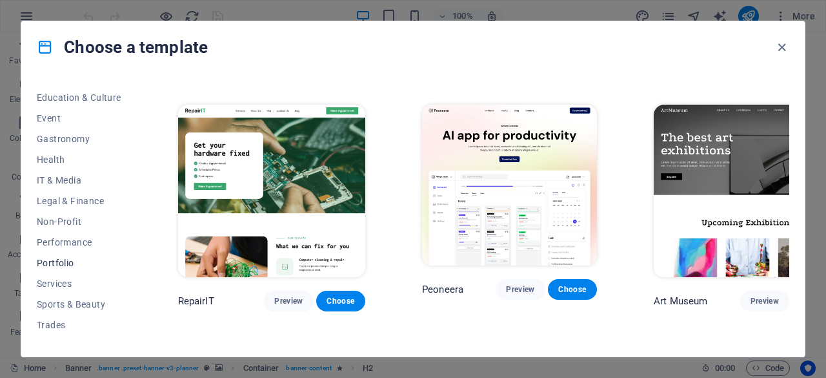
scroll to position [258, 0]
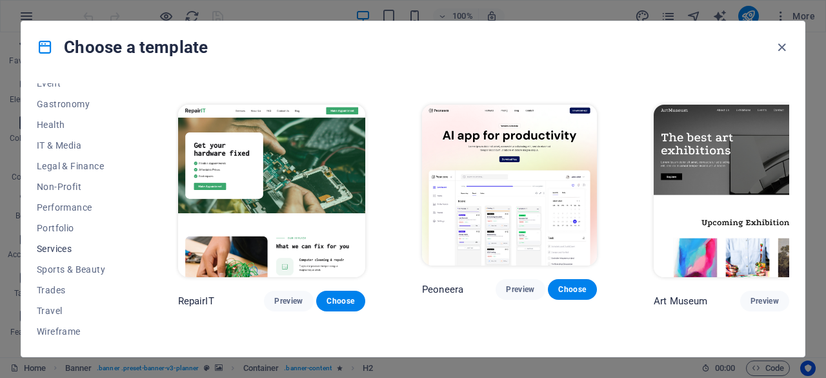
click at [61, 252] on span "Services" at bounding box center [79, 248] width 85 height 10
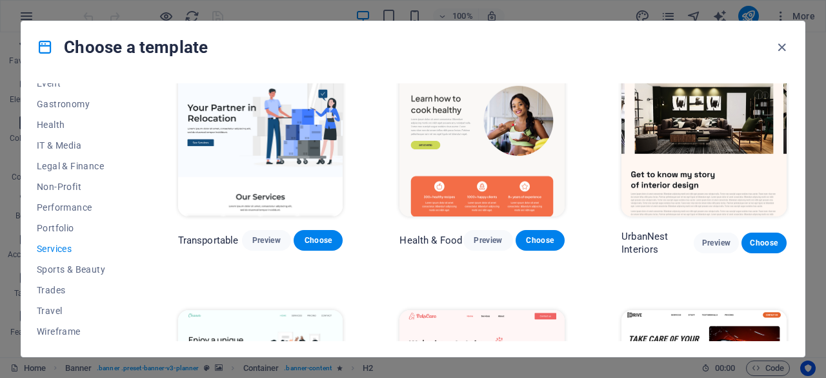
scroll to position [269, 0]
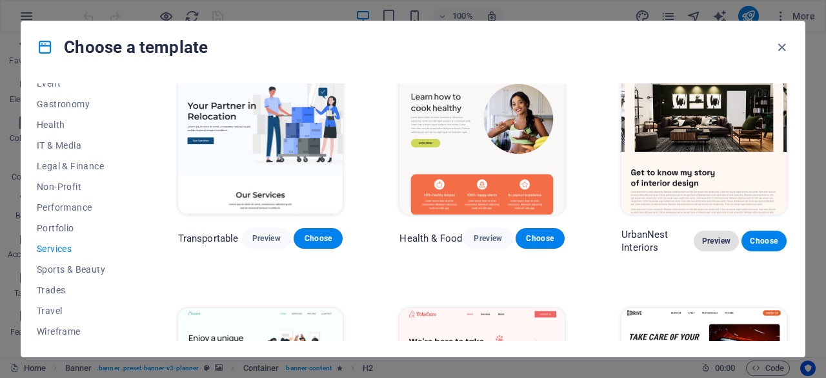
click at [719, 230] on button "Preview" at bounding box center [716, 240] width 45 height 21
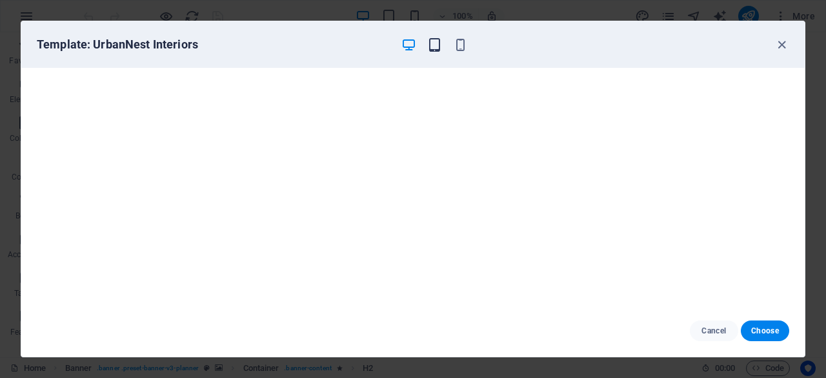
click at [435, 42] on icon "button" at bounding box center [434, 44] width 15 height 15
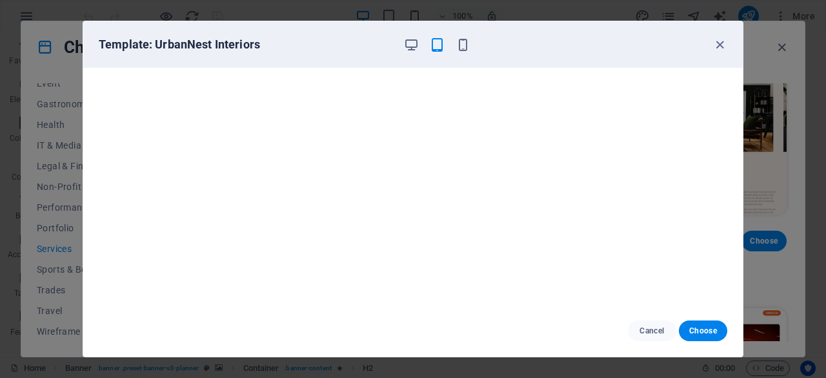
click at [454, 49] on div at bounding box center [436, 44] width 67 height 15
click at [457, 47] on icon "button" at bounding box center [463, 44] width 15 height 15
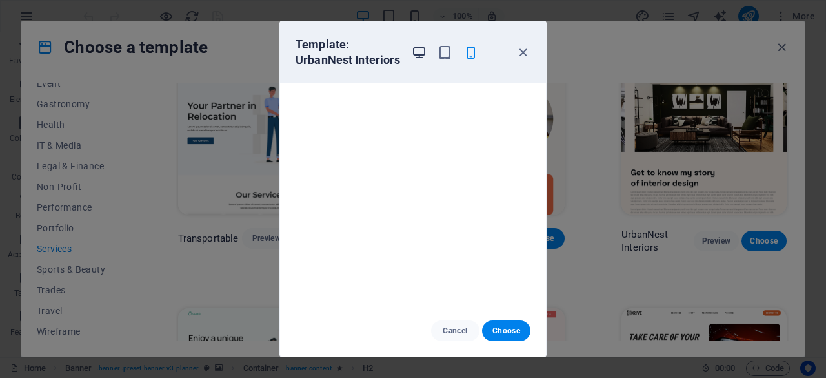
click at [412, 55] on icon "button" at bounding box center [419, 52] width 15 height 15
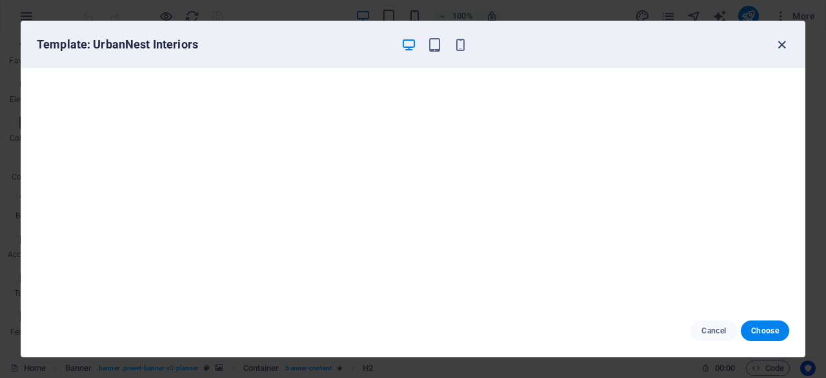
click at [781, 39] on div "Template: UrbanNest Interiors" at bounding box center [413, 44] width 784 height 46
click at [781, 39] on icon "button" at bounding box center [782, 44] width 15 height 15
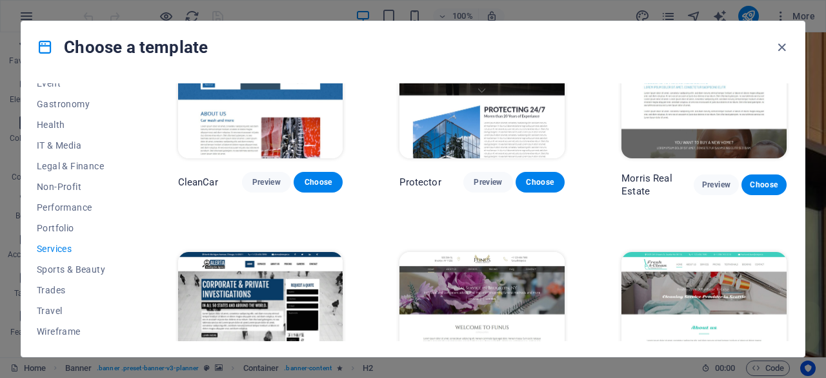
scroll to position [0, 0]
click at [48, 327] on span "Wireframe" at bounding box center [79, 331] width 85 height 10
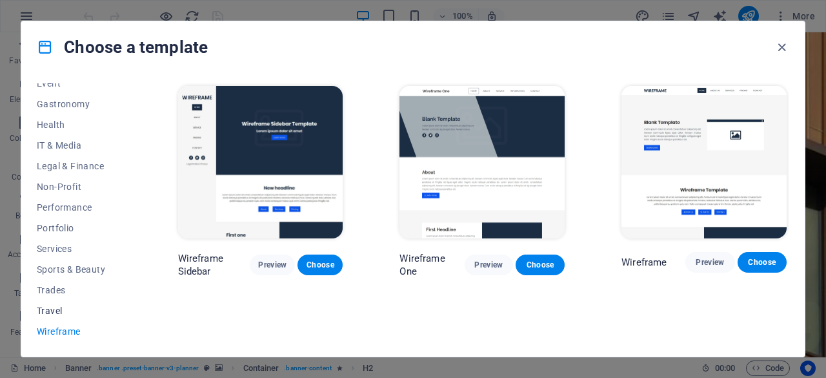
click at [48, 315] on span "Travel" at bounding box center [79, 310] width 85 height 10
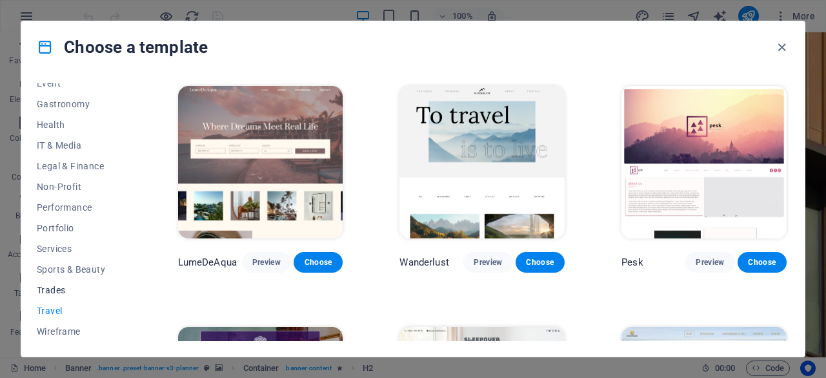
click at [72, 283] on button "Trades" at bounding box center [79, 290] width 85 height 21
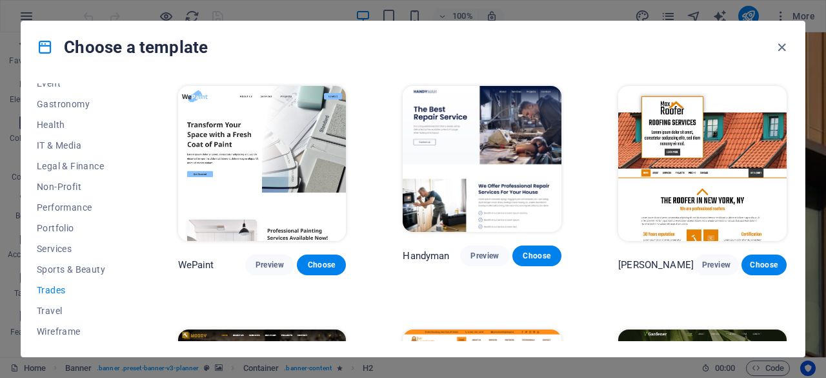
click at [37, 280] on button "Trades" at bounding box center [79, 290] width 85 height 21
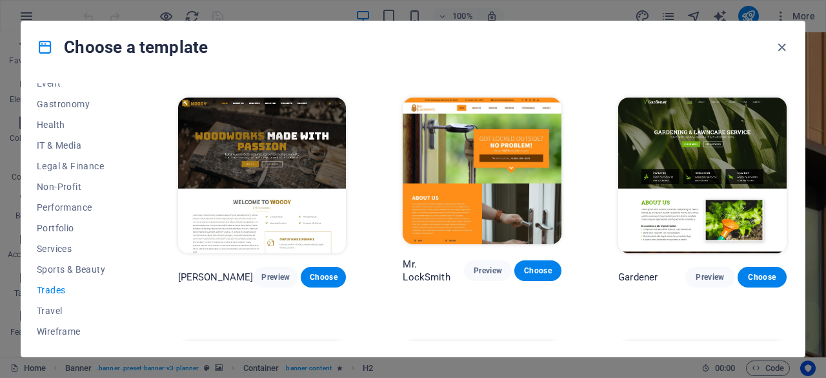
scroll to position [204, 0]
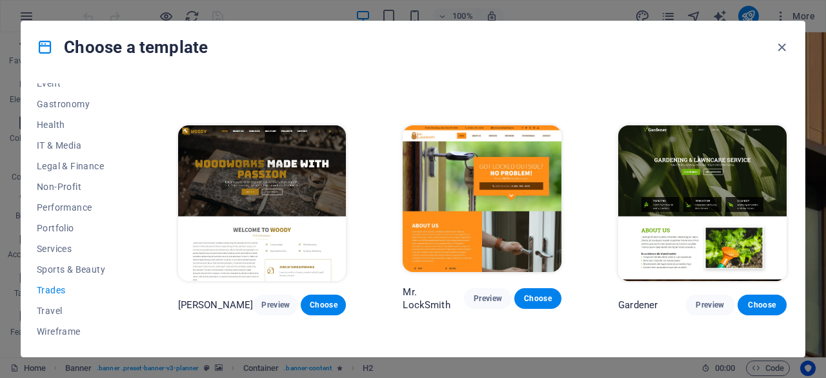
click at [682, 179] on img at bounding box center [702, 202] width 168 height 155
